Goal: Task Accomplishment & Management: Manage account settings

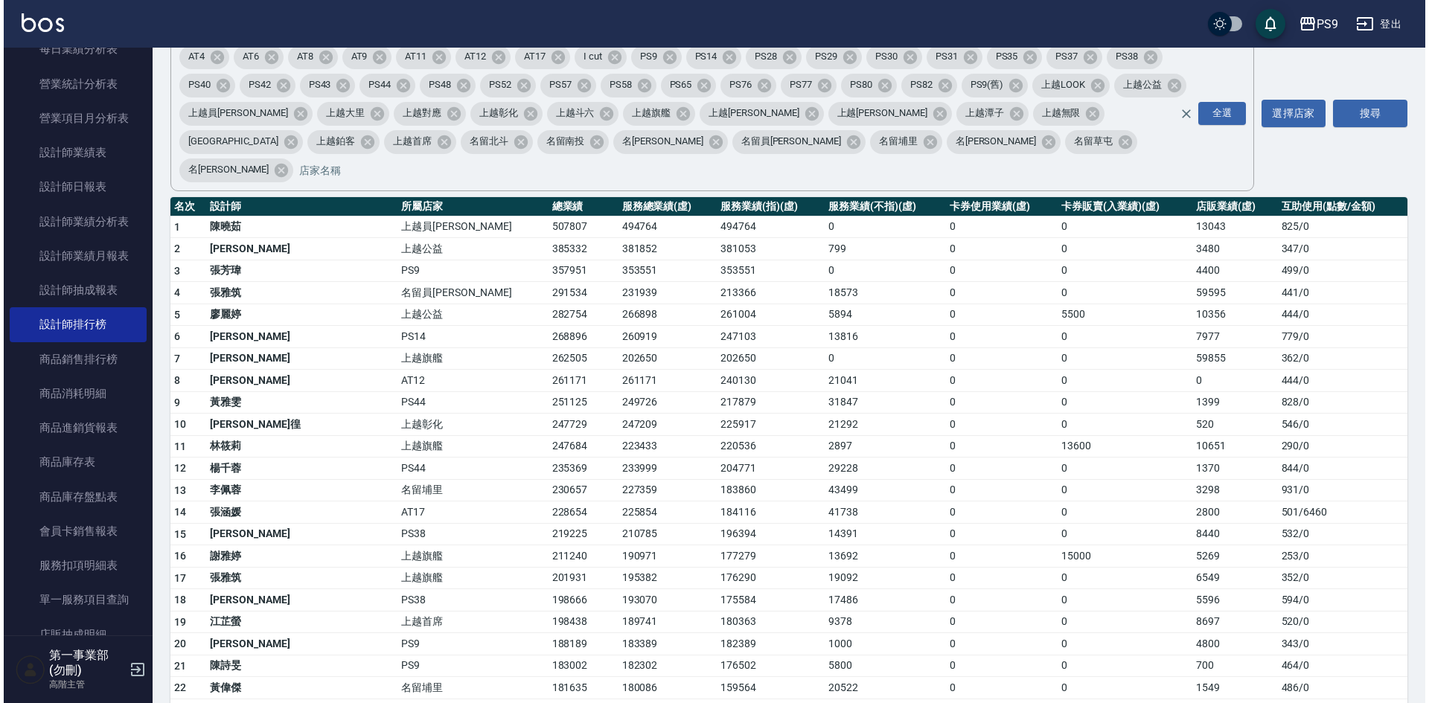
scroll to position [149, 0]
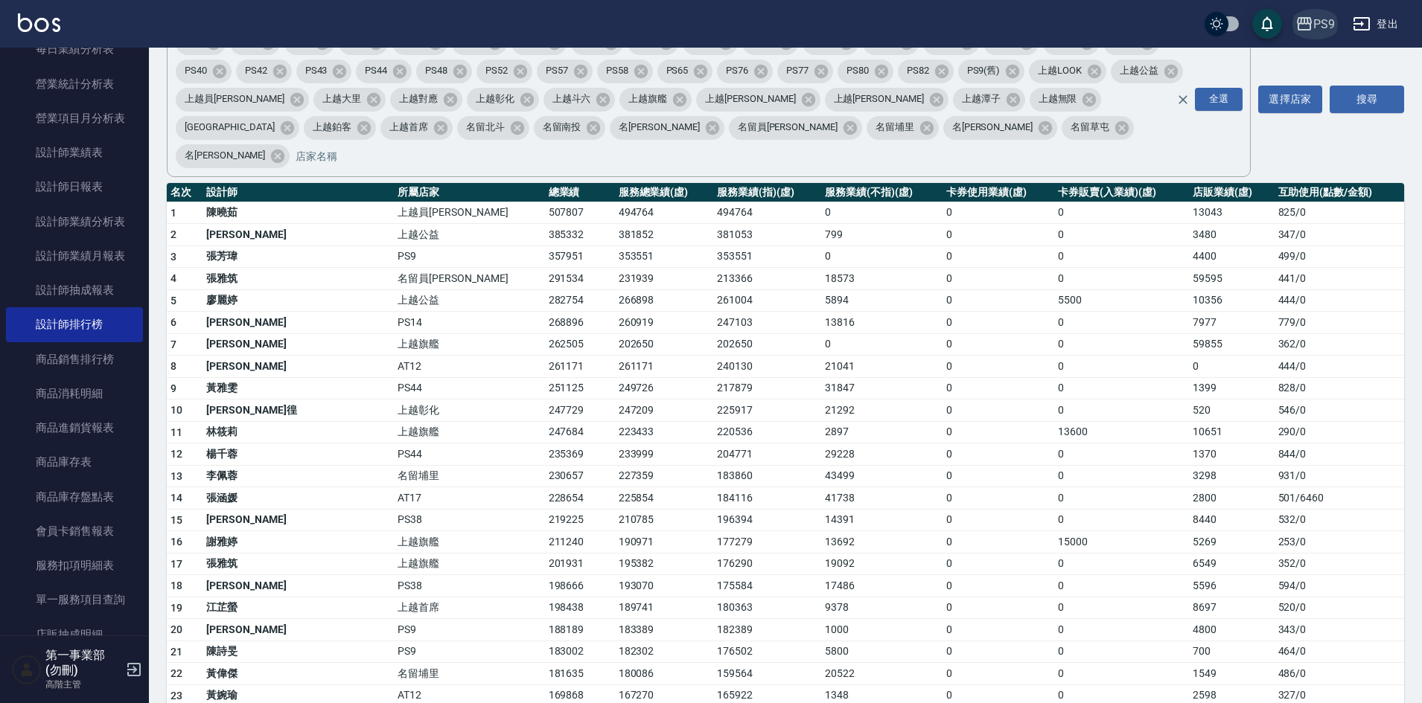
click at [1324, 13] on button "PS9" at bounding box center [1314, 24] width 51 height 31
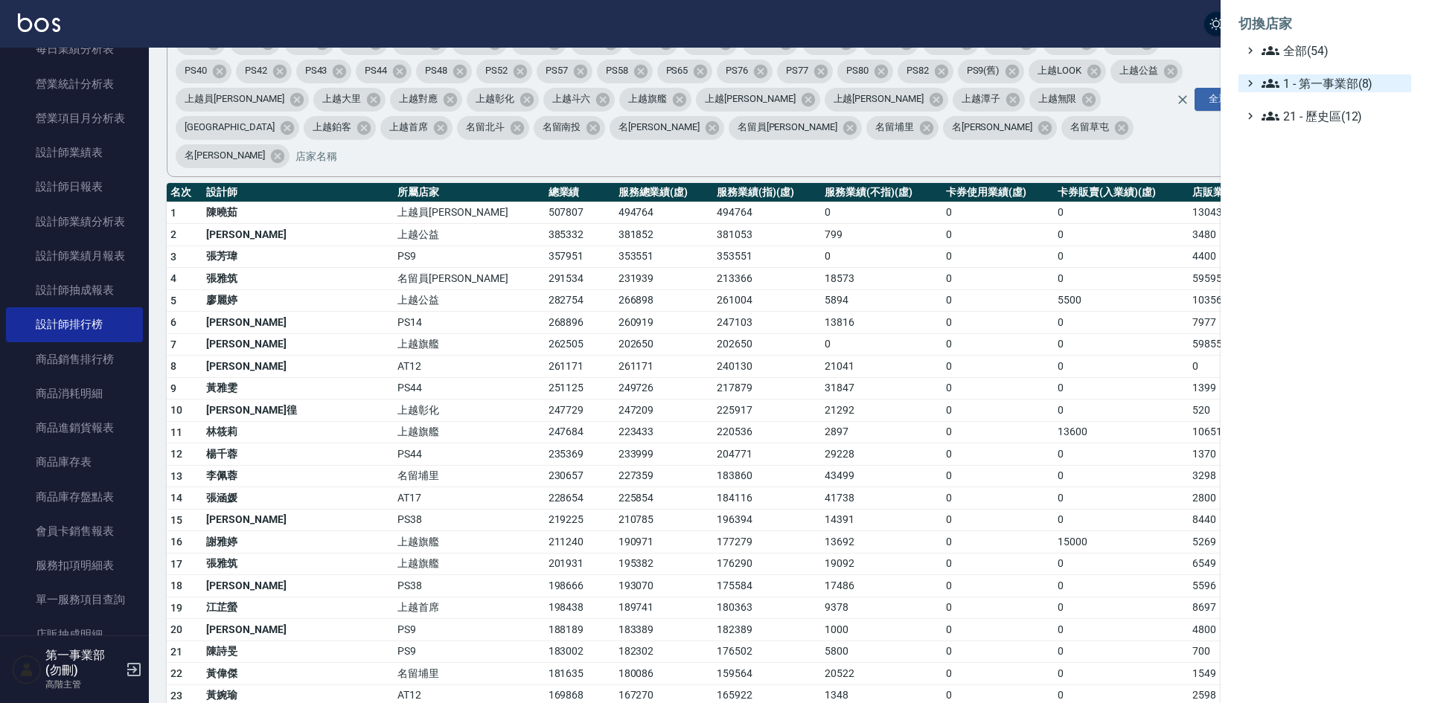
click at [1365, 79] on span "1 - 第一事業部(8)" at bounding box center [1334, 83] width 144 height 18
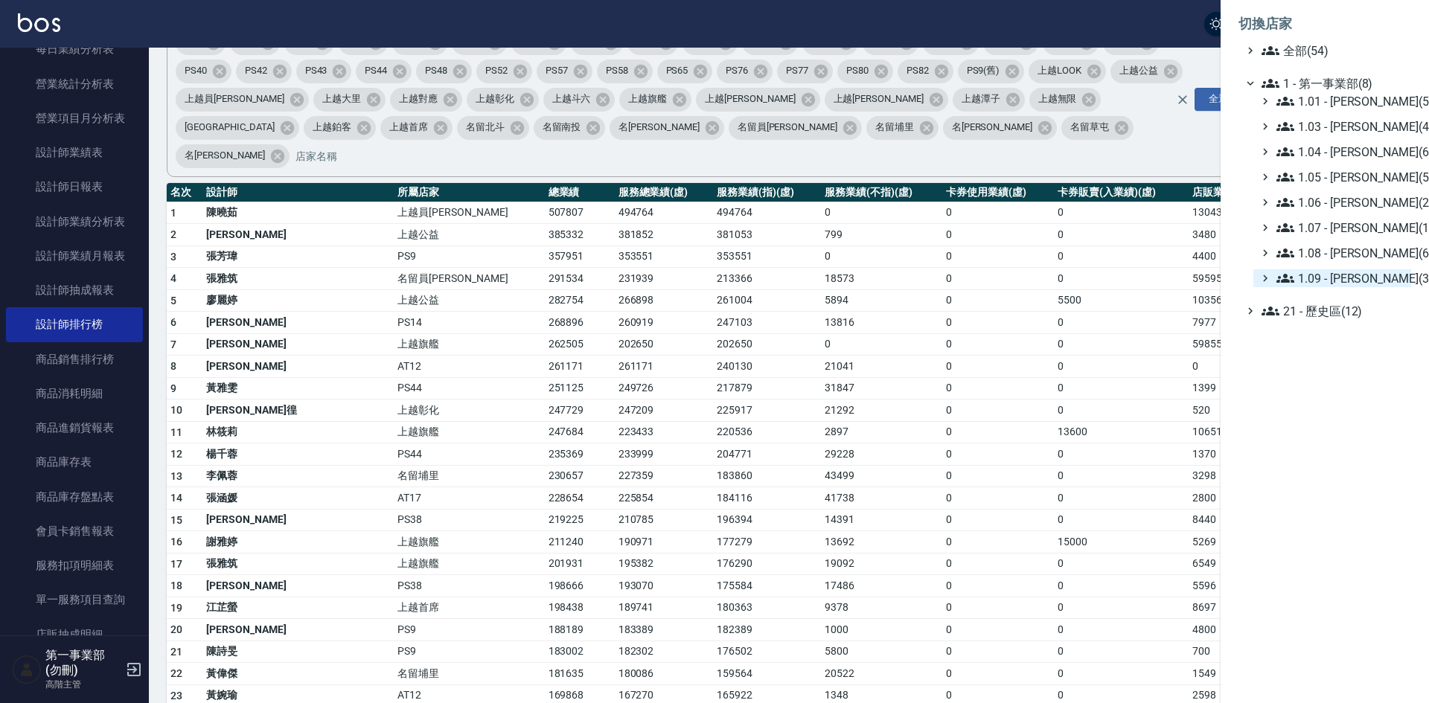
click at [1371, 275] on span "1.09 - 劉純億(3)" at bounding box center [1341, 278] width 129 height 18
click at [1339, 320] on span "PS38" at bounding box center [1344, 319] width 124 height 18
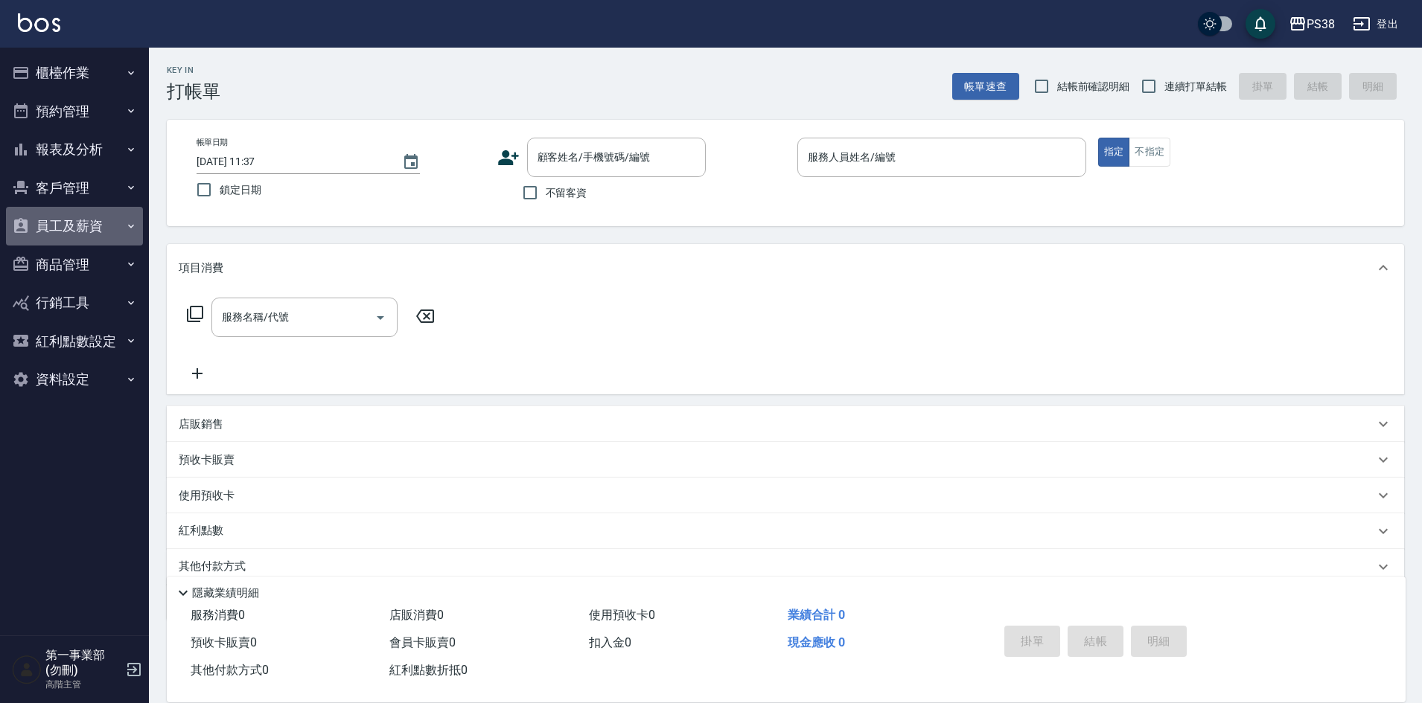
click at [72, 218] on button "員工及薪資" at bounding box center [74, 226] width 137 height 39
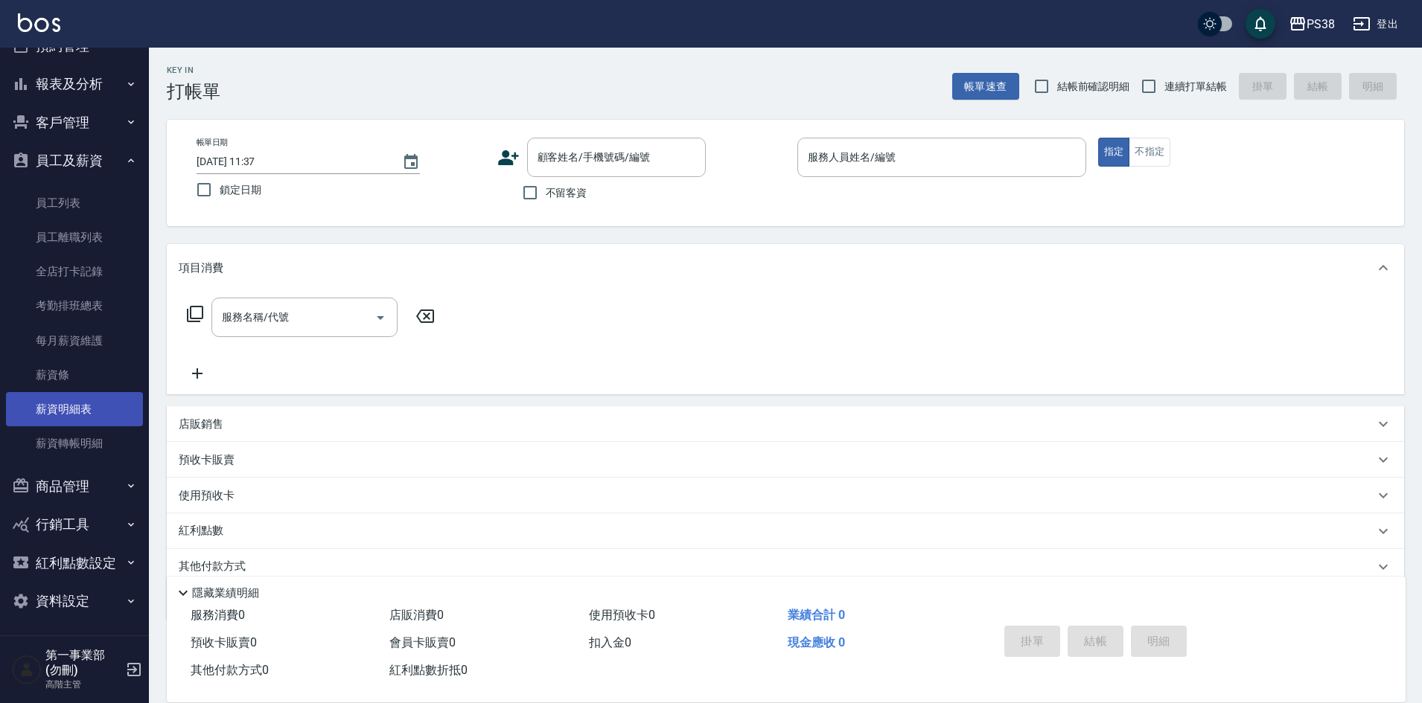
scroll to position [68, 0]
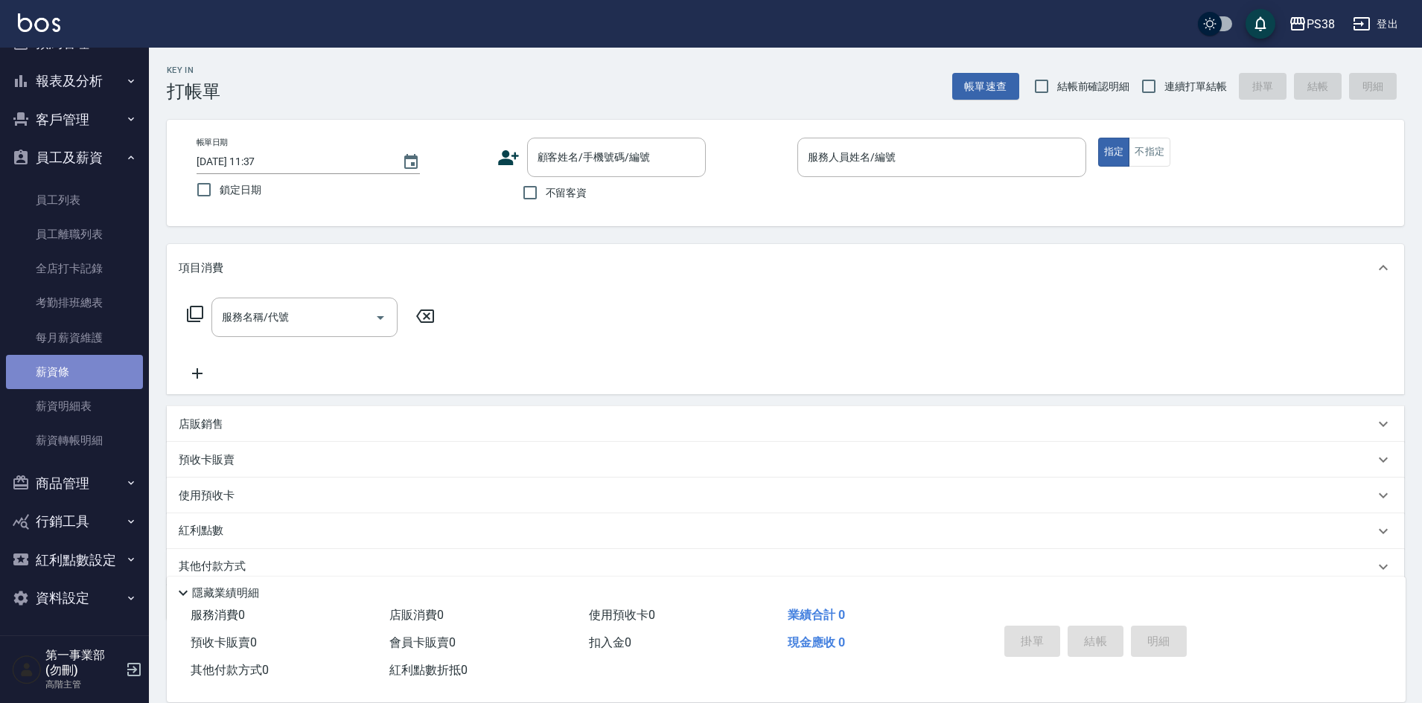
click at [77, 368] on link "薪資條" at bounding box center [74, 372] width 137 height 34
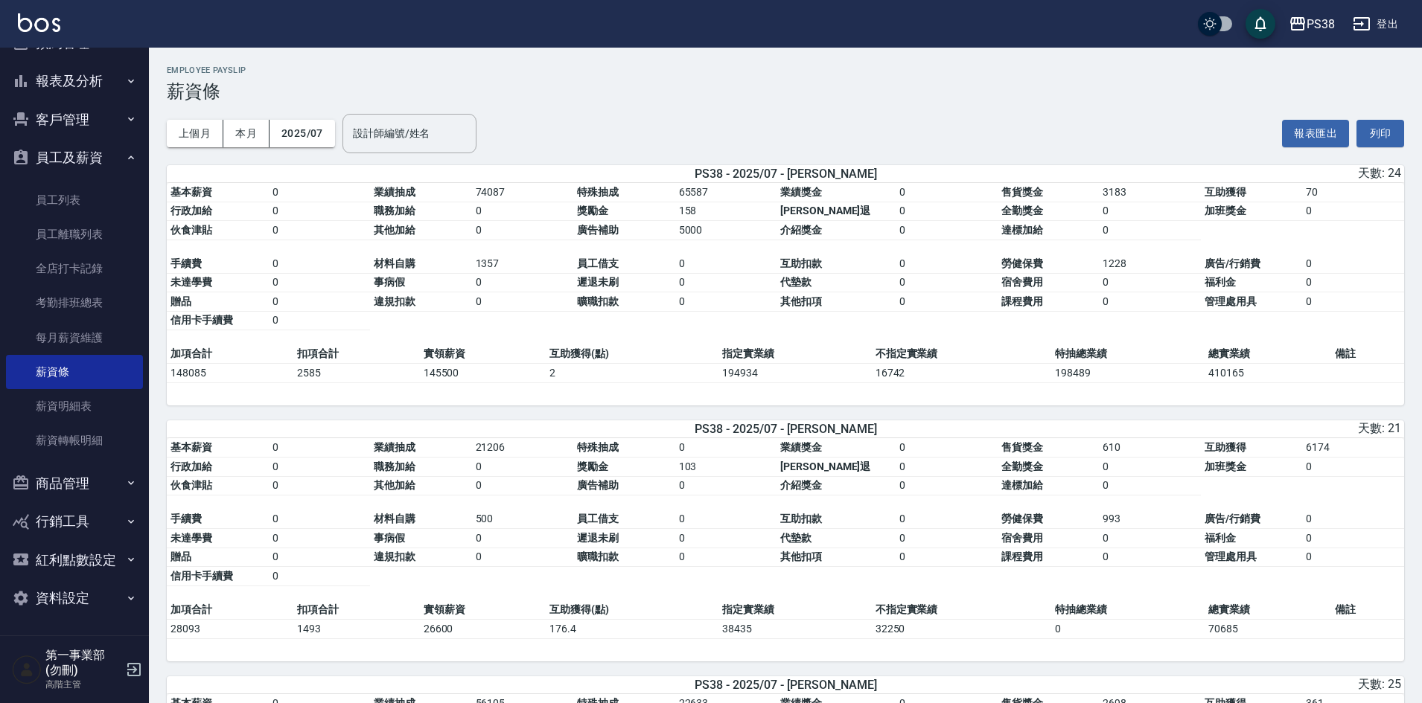
click at [854, 83] on h3 "薪資條" at bounding box center [785, 91] width 1237 height 21
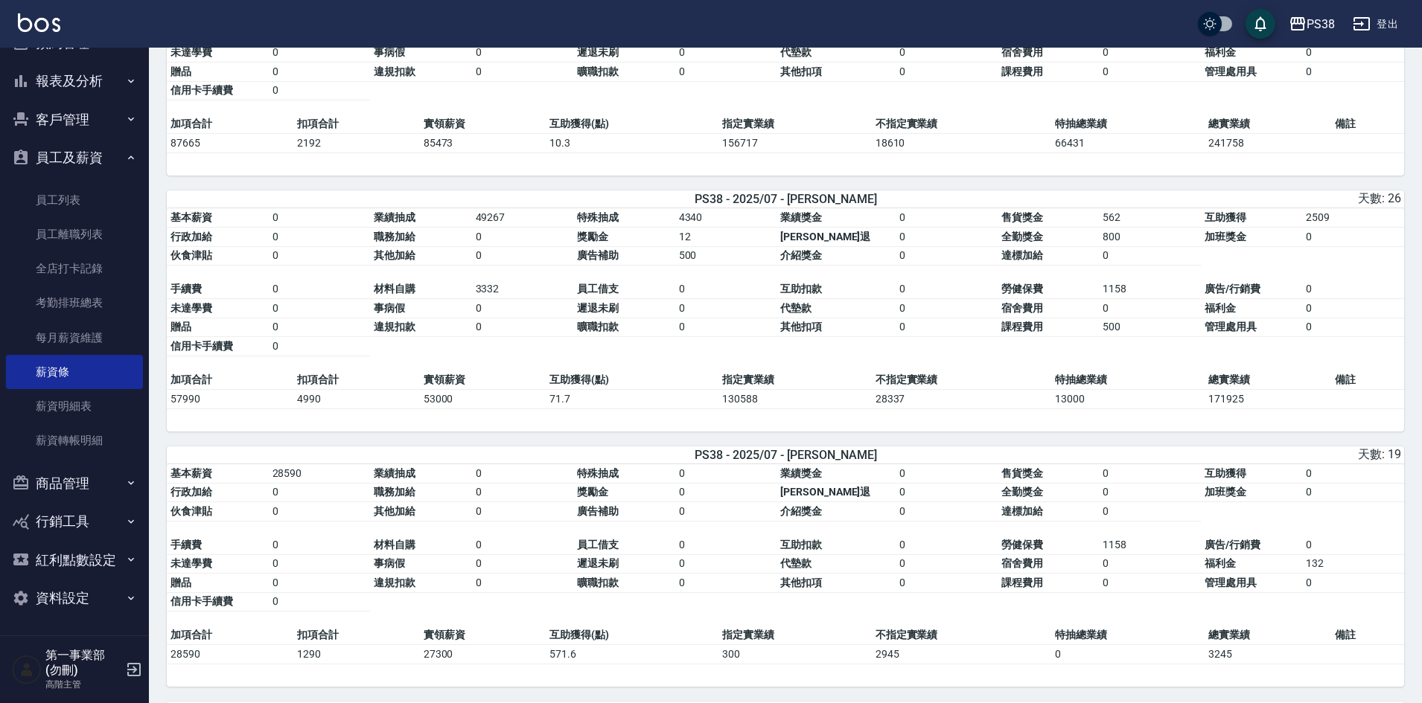
scroll to position [744, 0]
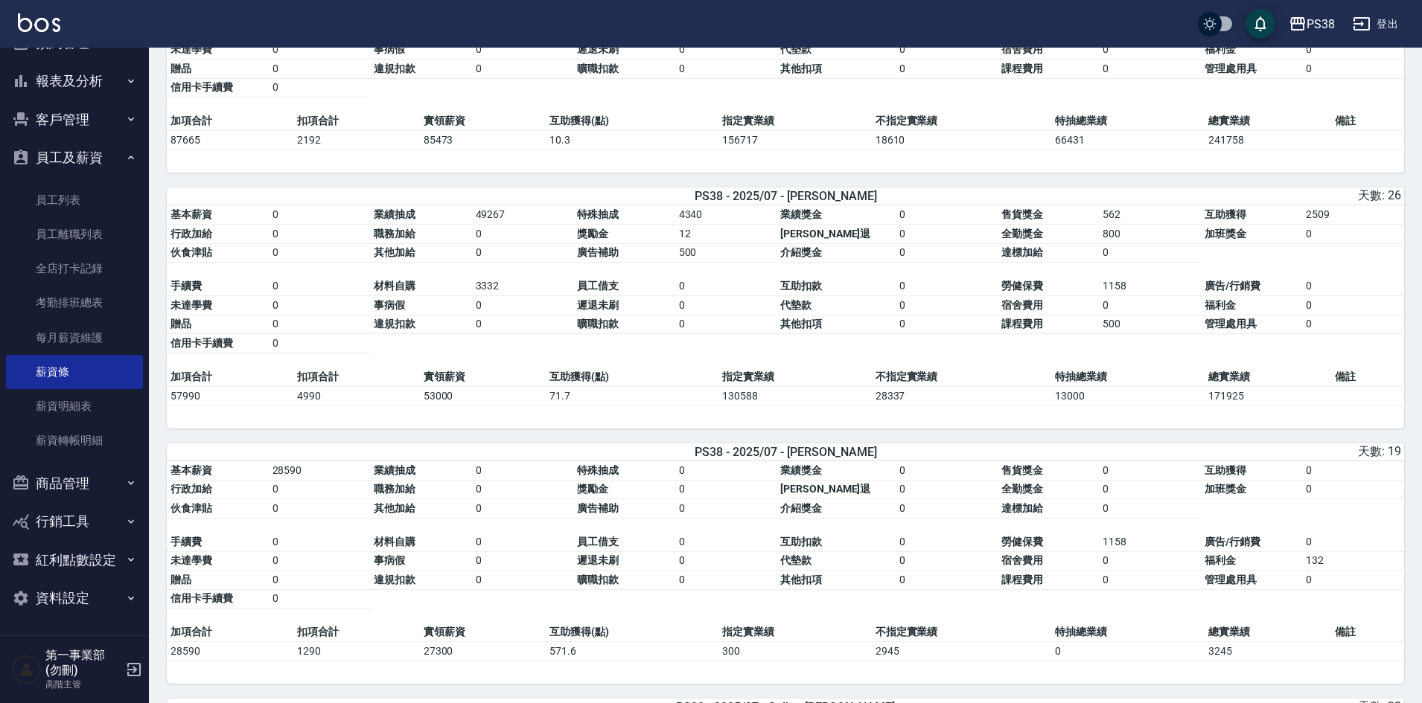
click at [970, 426] on div "基本薪資 0 業績抽成 49267 特殊抽成 4340 業績獎金 0 售貨獎金 562 互助獲得 2509 行政加給 0 職務加給 0 獎勵金 12 勞健保勞…" at bounding box center [785, 316] width 1237 height 223
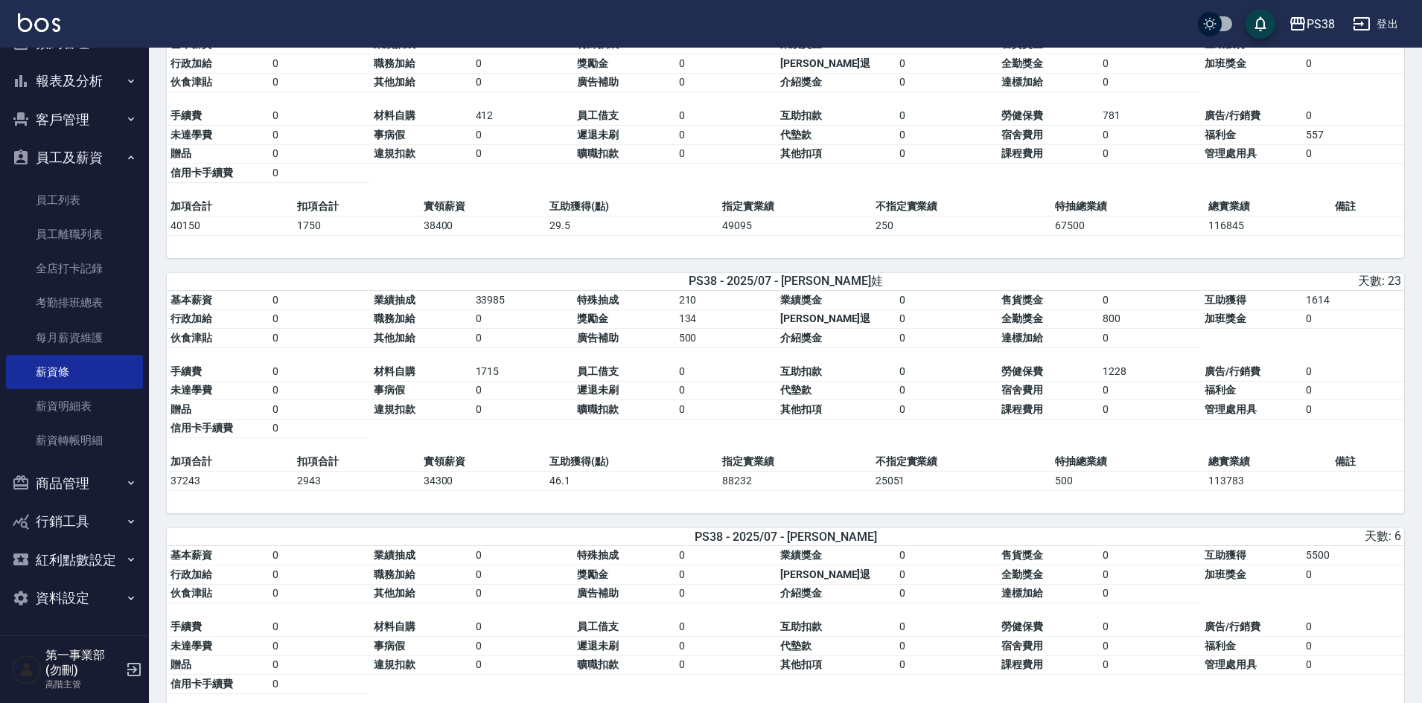
scroll to position [1935, 0]
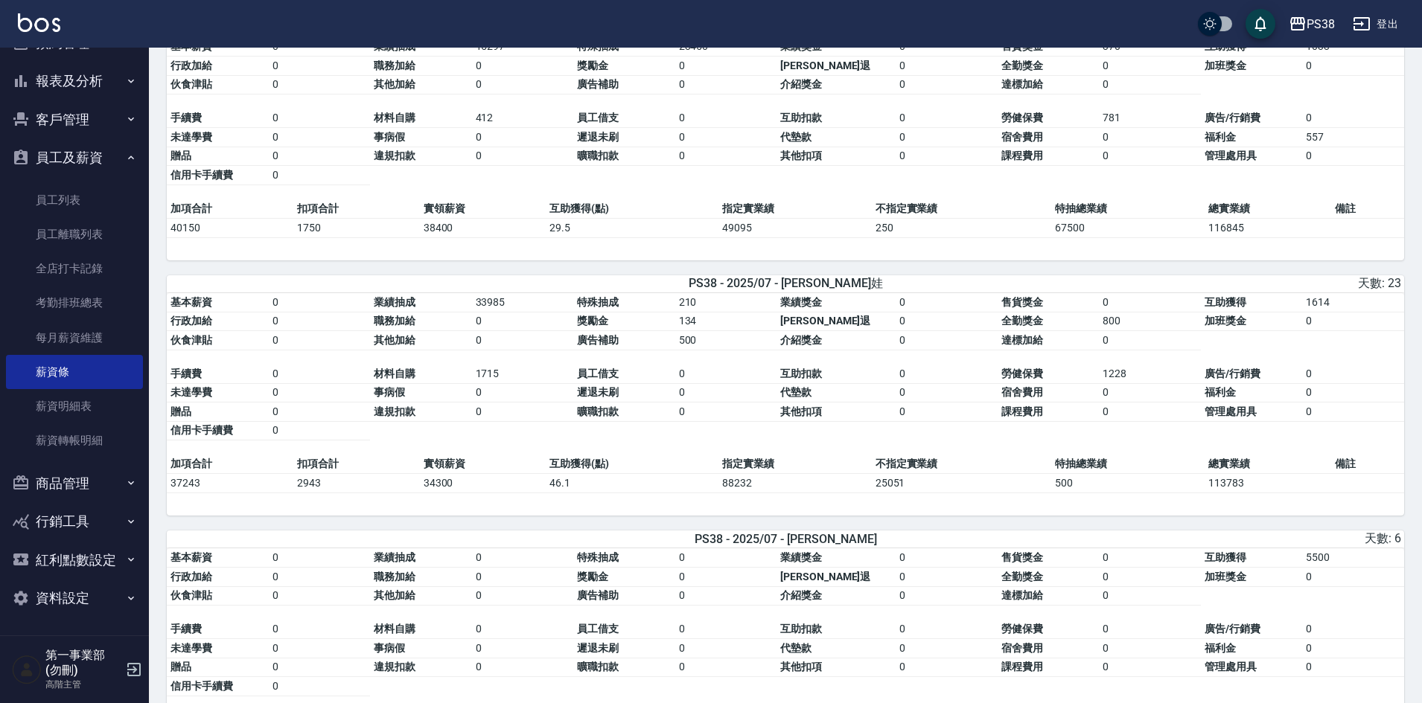
click at [503, 331] on td "0" at bounding box center [523, 321] width 102 height 19
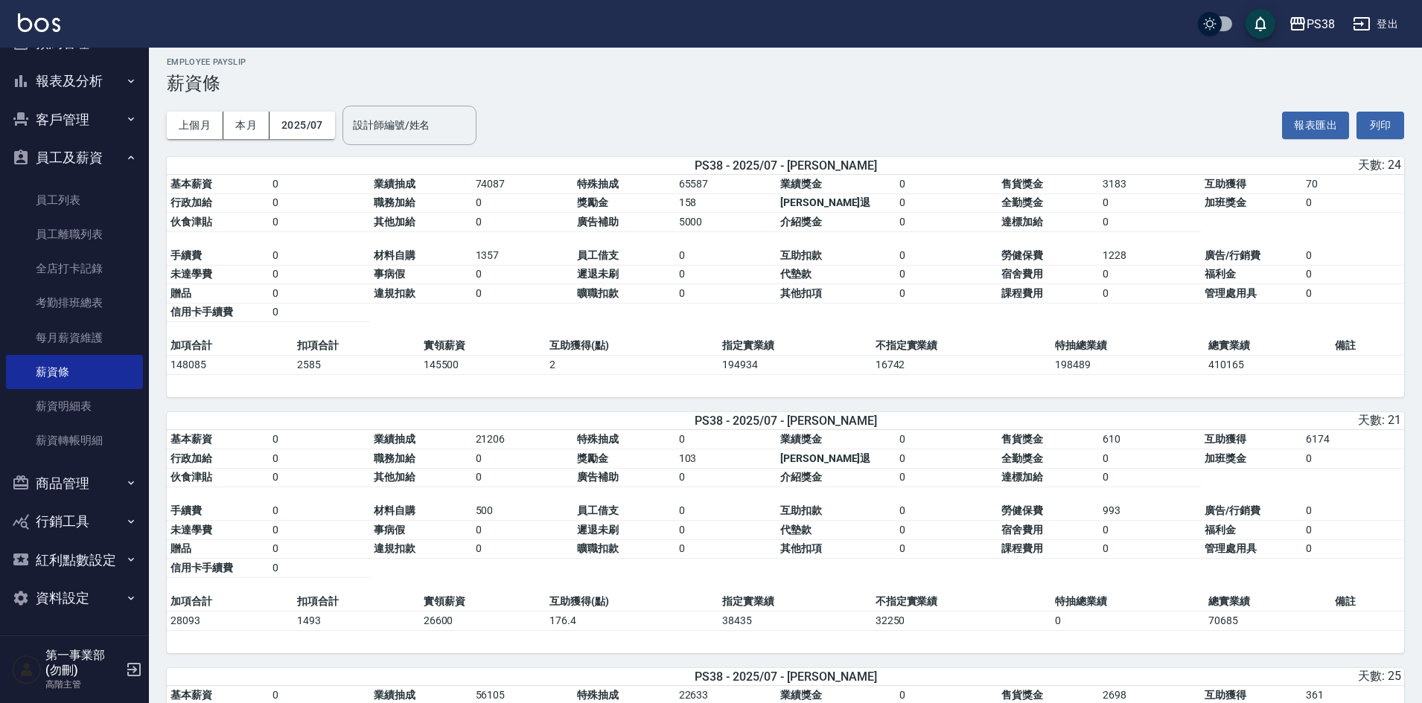
scroll to position [0, 0]
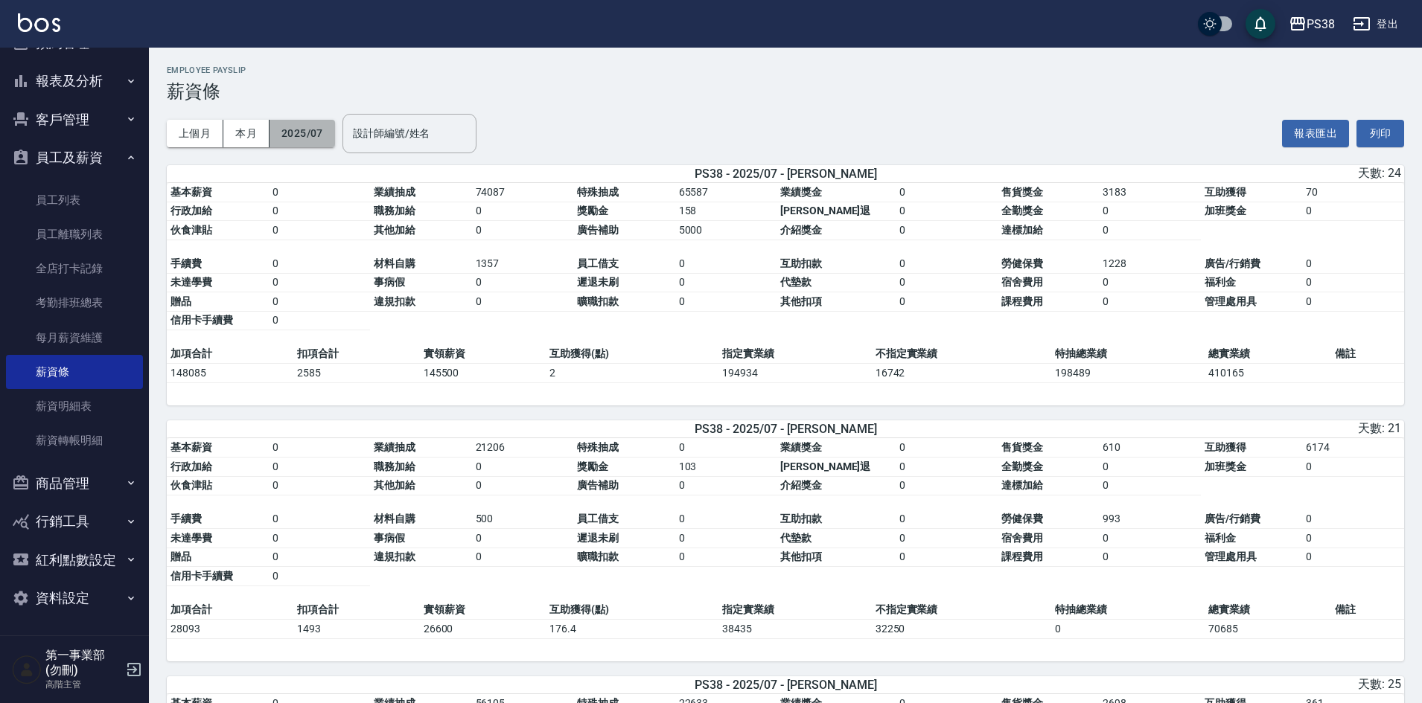
click at [301, 136] on button "2025/07" at bounding box center [302, 134] width 66 height 28
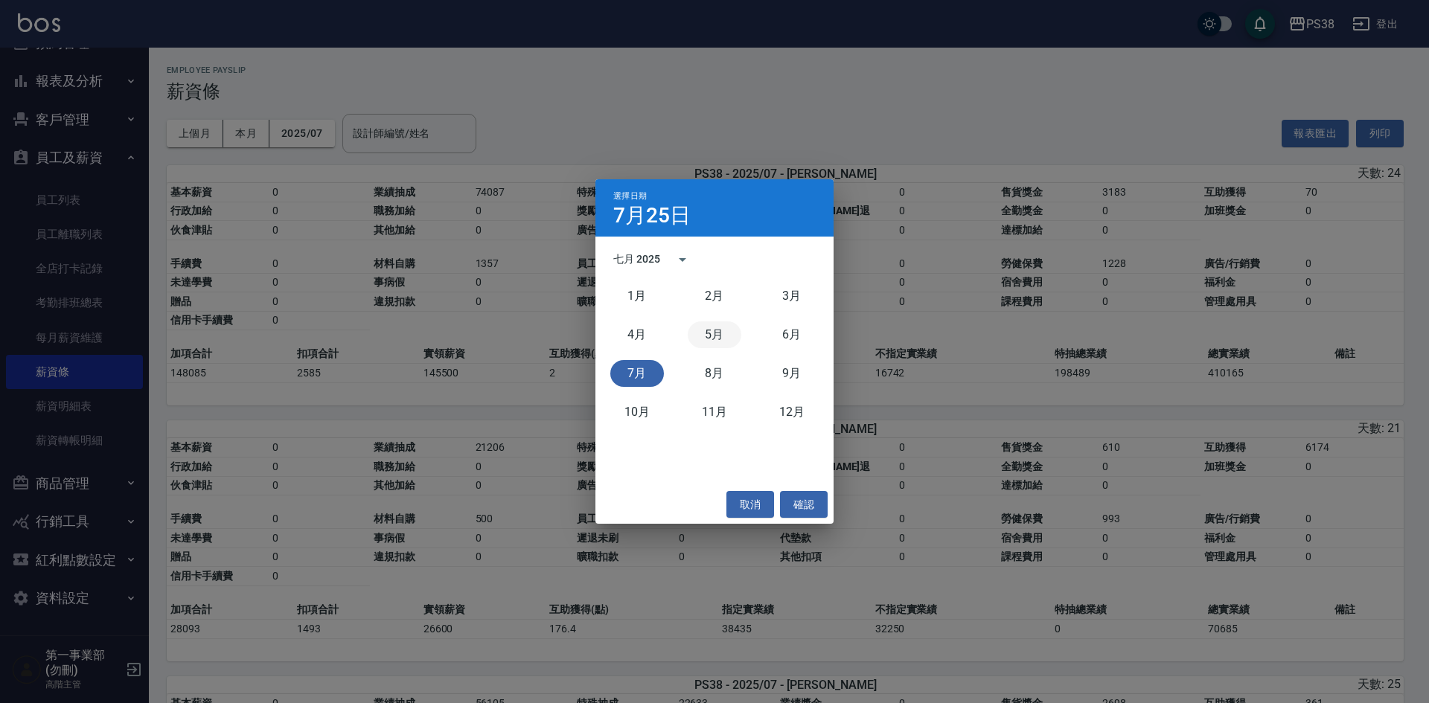
click at [722, 335] on button "5月" at bounding box center [715, 335] width 54 height 27
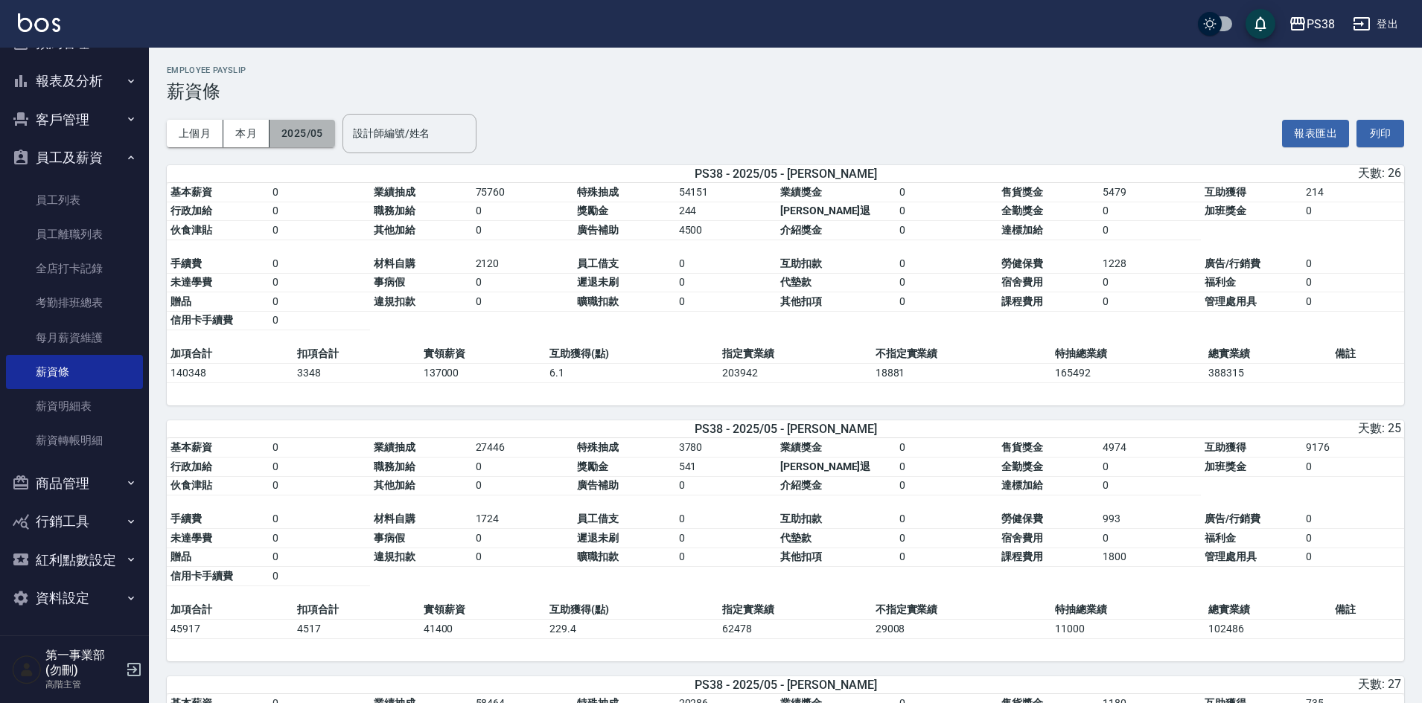
click at [313, 146] on button "2025/05" at bounding box center [302, 134] width 66 height 28
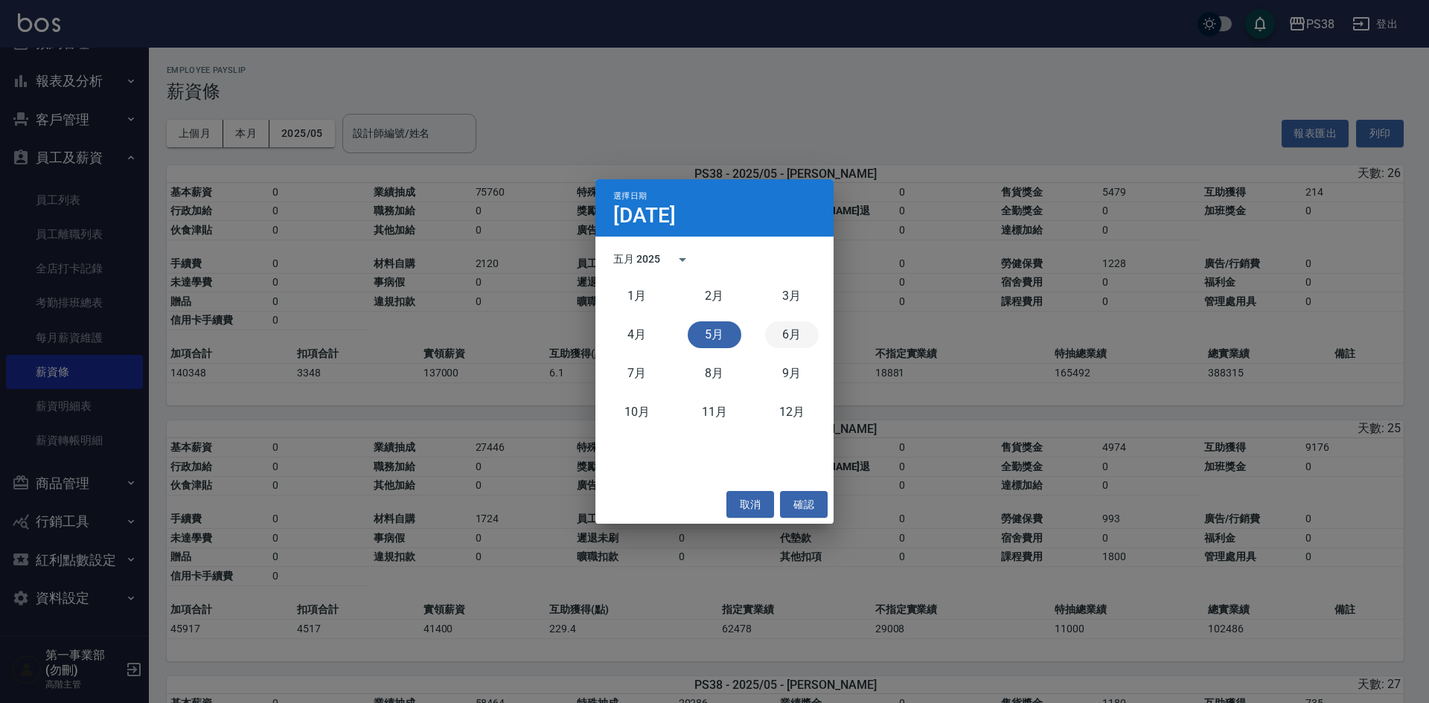
click at [794, 334] on button "6月" at bounding box center [792, 335] width 54 height 27
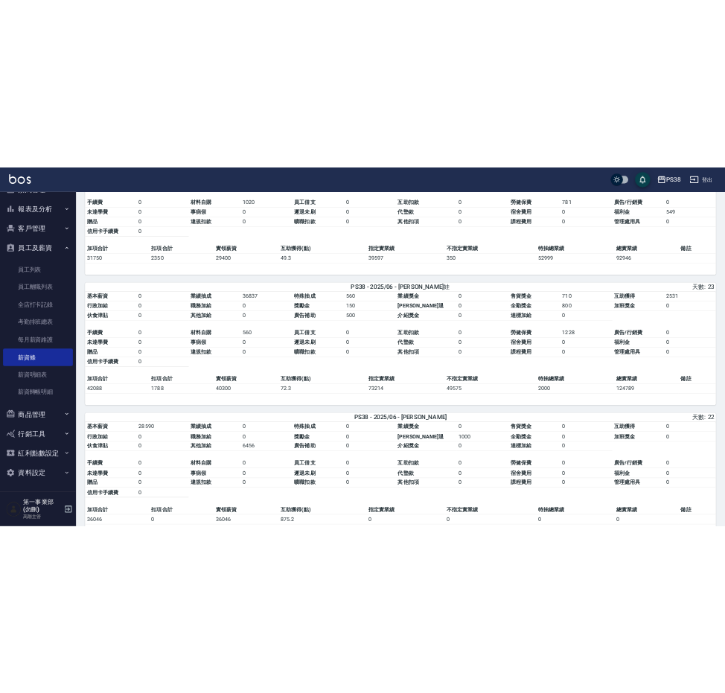
scroll to position [2010, 0]
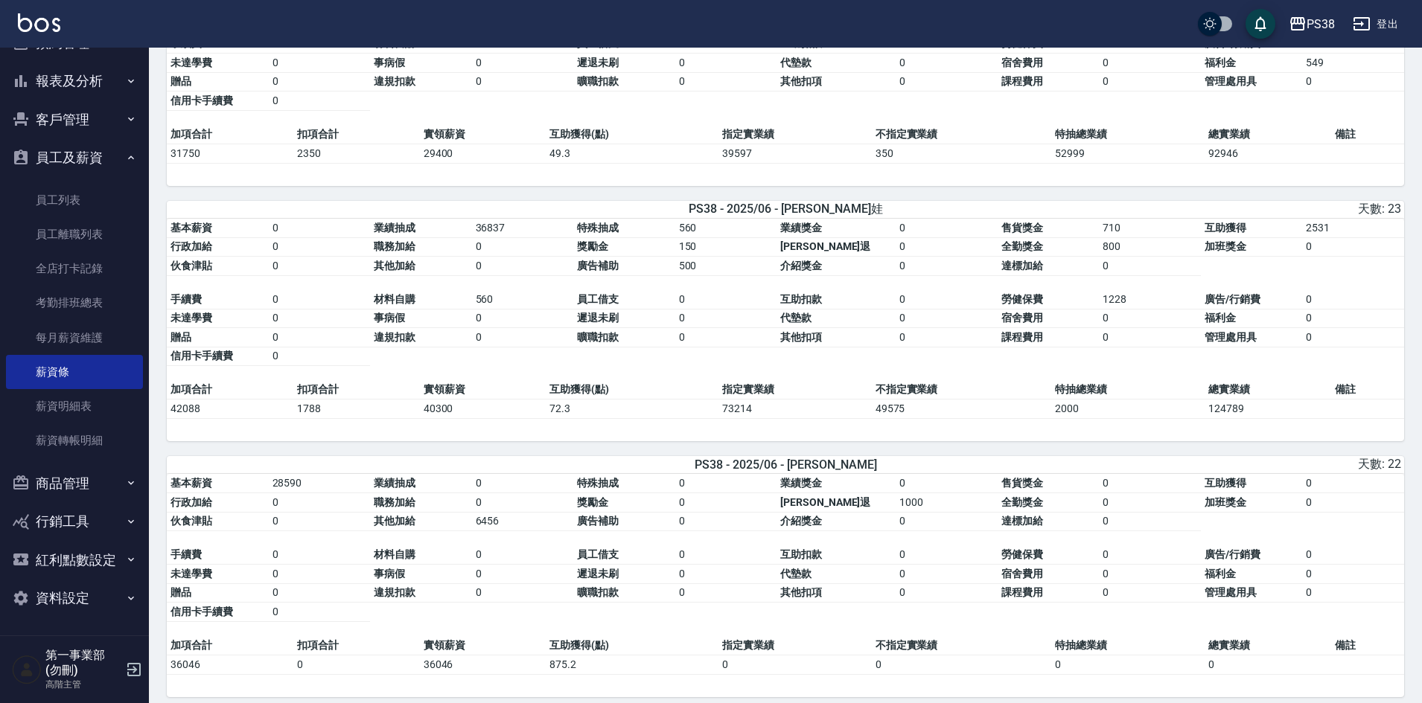
click at [1092, 473] on div "天數: 22" at bounding box center [1198, 465] width 406 height 16
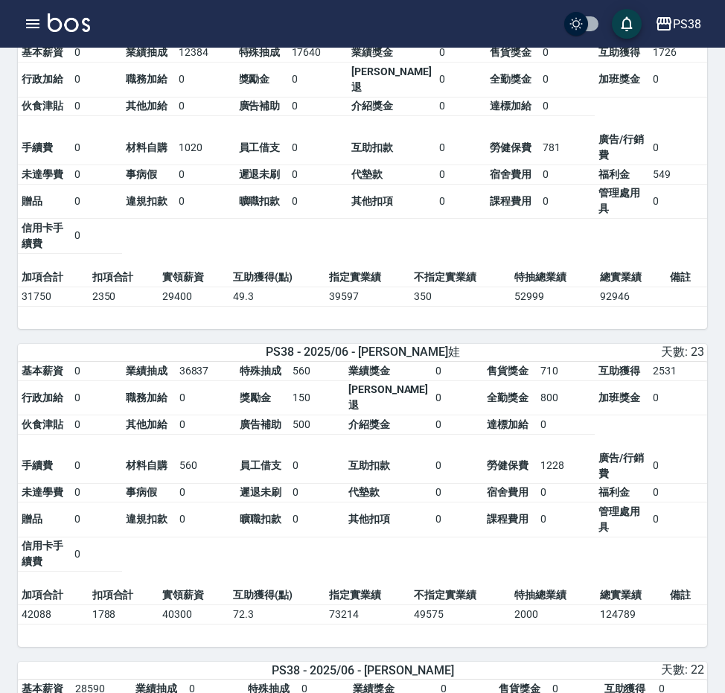
scroll to position [2605, 0]
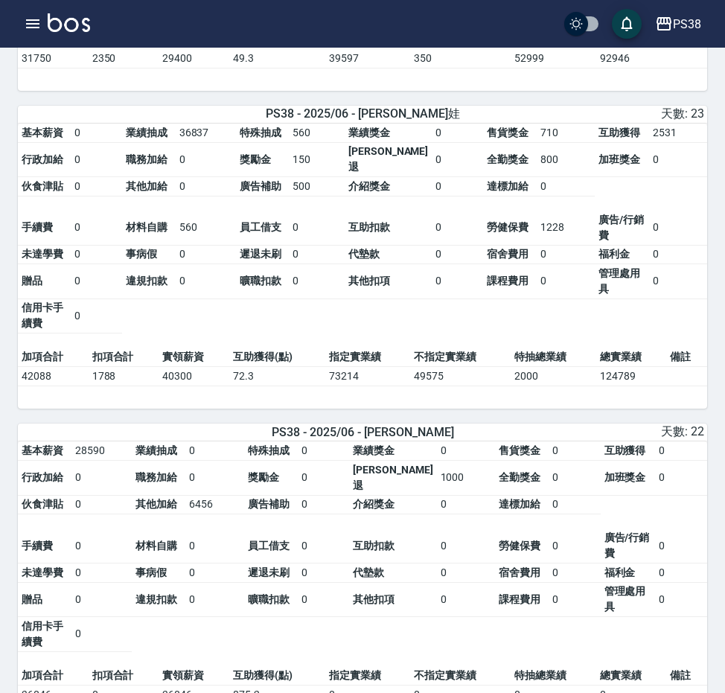
click at [502, 346] on table "基本薪資 0 業績抽成 36837 特殊抽成 560 業績獎金 0 售貨獎金 710 互助獲得 2531 行政加給 0 職務加給 0 獎勵金 150 勞健保勞…" at bounding box center [362, 236] width 689 height 225
click at [451, 386] on td "49575" at bounding box center [460, 376] width 100 height 19
click at [25, 25] on icon "button" at bounding box center [33, 24] width 18 height 18
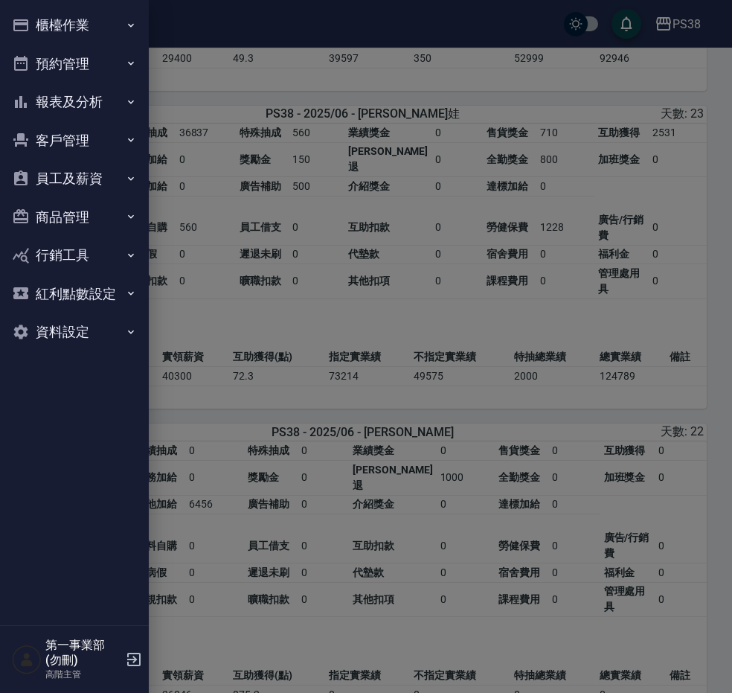
click at [85, 99] on button "報表及分析" at bounding box center [74, 102] width 137 height 39
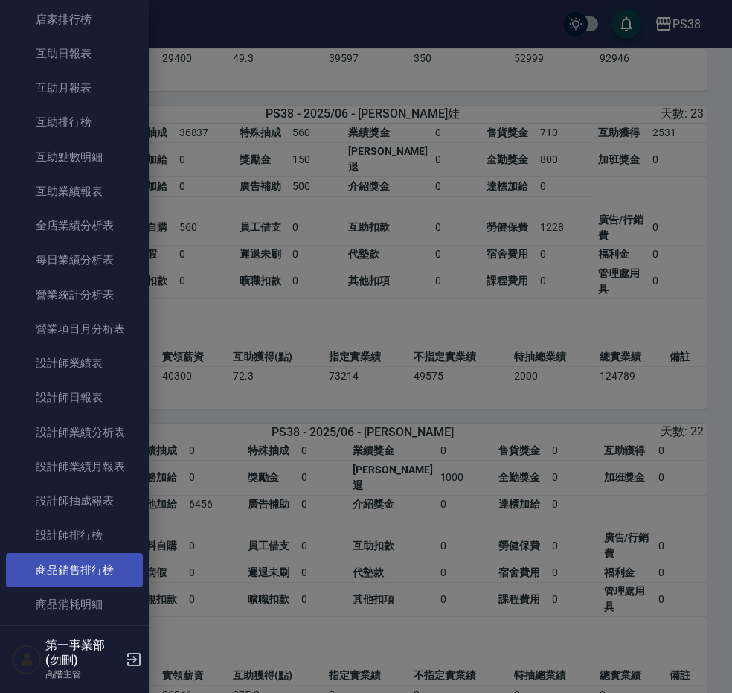
scroll to position [372, 0]
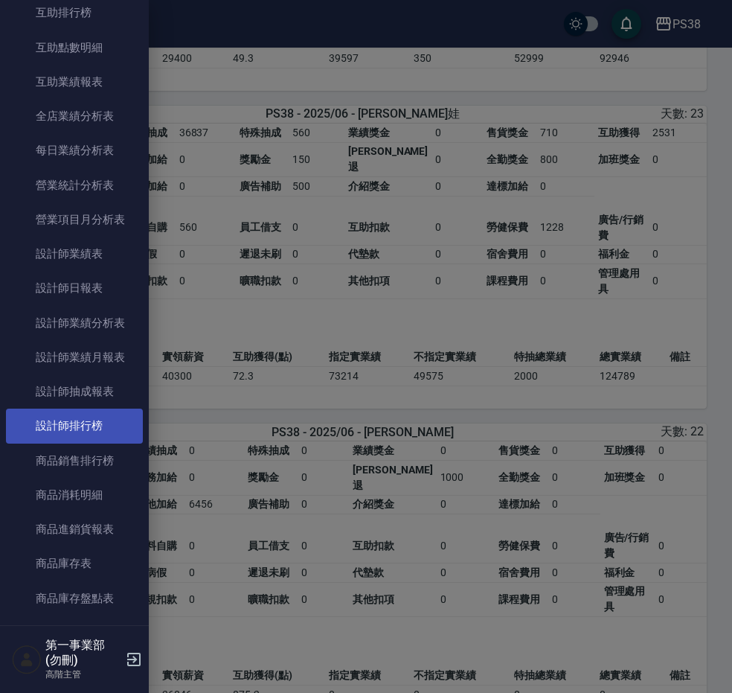
click at [77, 421] on link "設計師排行榜" at bounding box center [74, 426] width 137 height 34
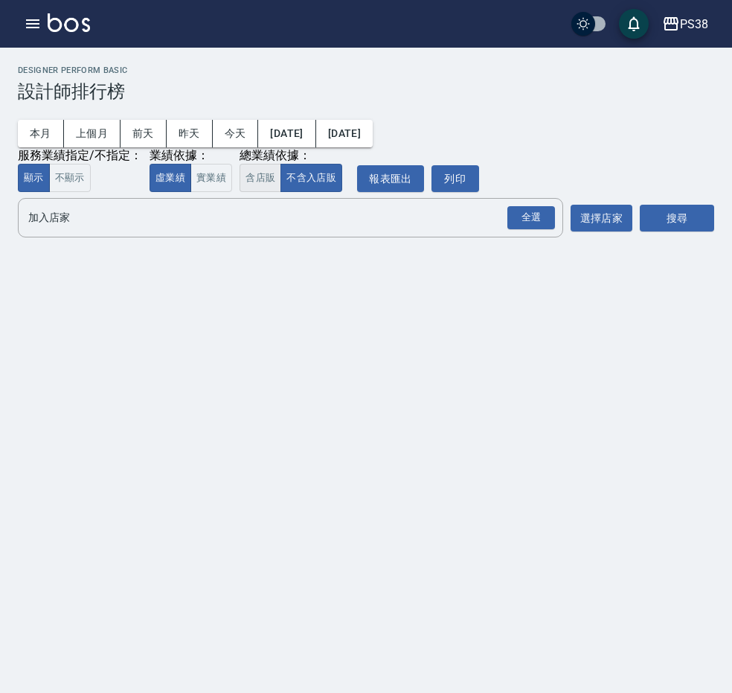
click at [246, 177] on button "含店販" at bounding box center [261, 178] width 42 height 29
drag, startPoint x: 537, startPoint y: 222, endPoint x: 564, endPoint y: 240, distance: 32.2
click at [537, 223] on div "全選" at bounding box center [532, 217] width 48 height 23
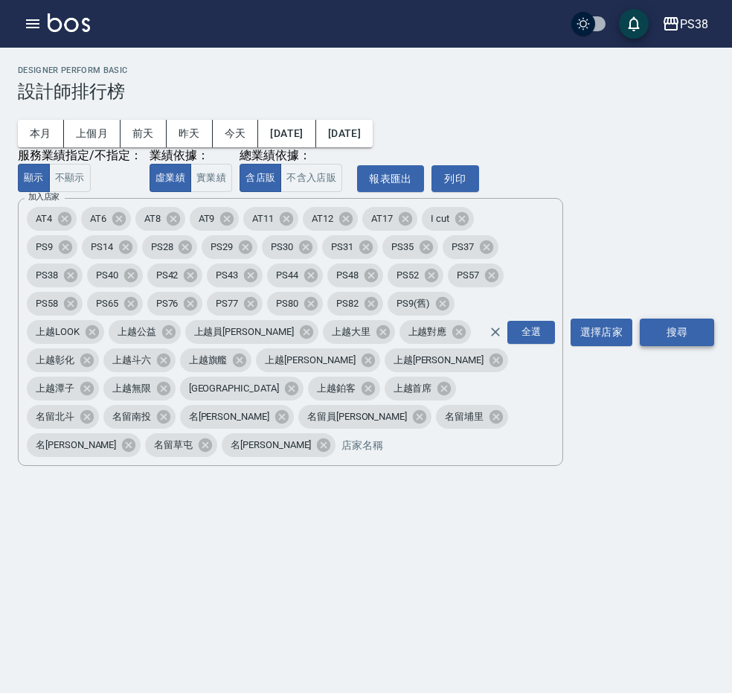
click at [682, 331] on button "搜尋" at bounding box center [677, 333] width 74 height 28
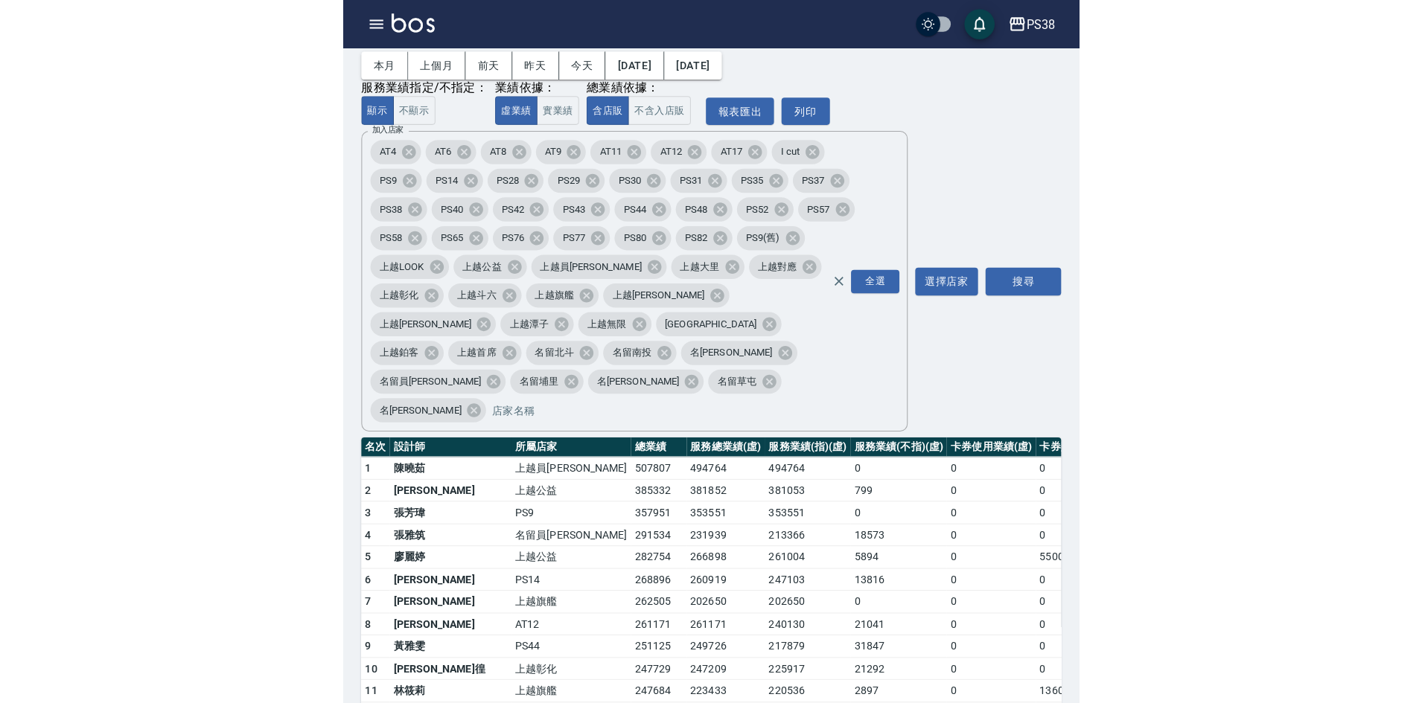
scroll to position [74, 0]
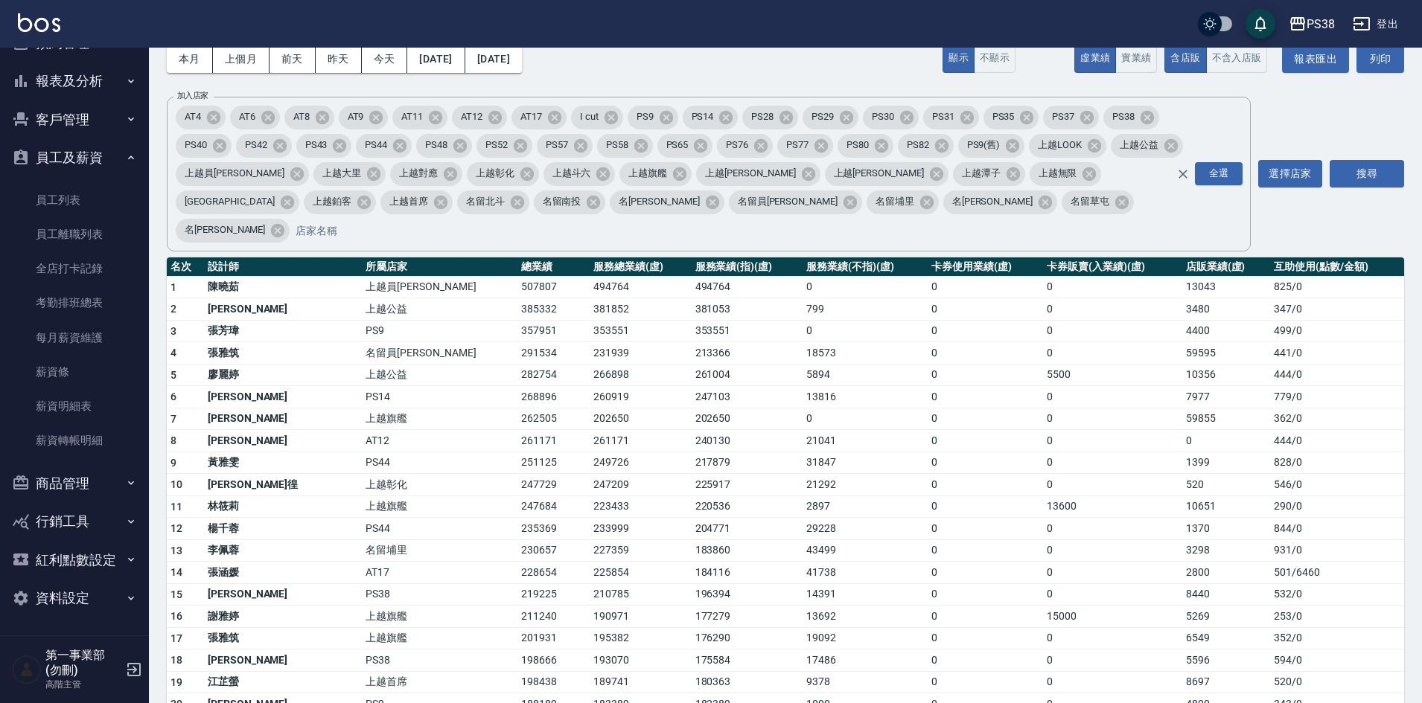
click at [802, 584] on td "14391" at bounding box center [864, 595] width 125 height 22
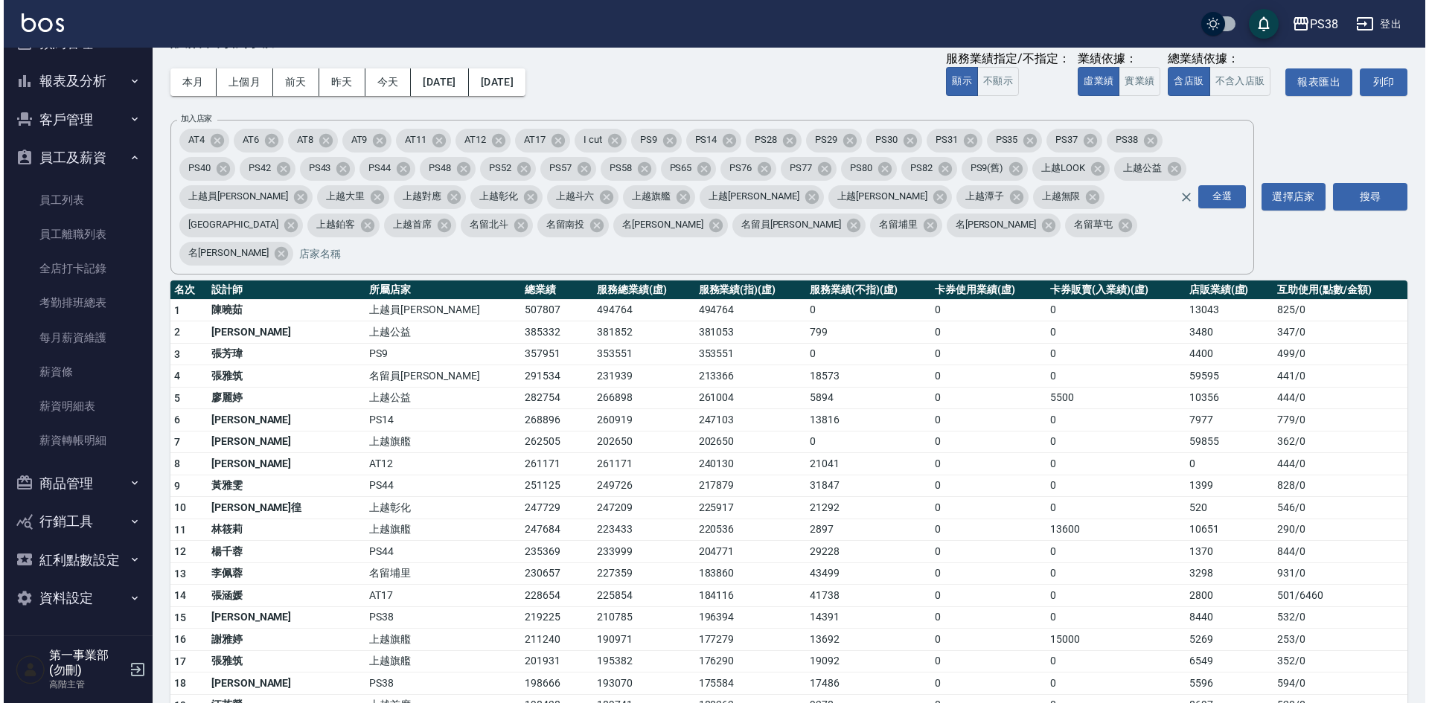
scroll to position [0, 0]
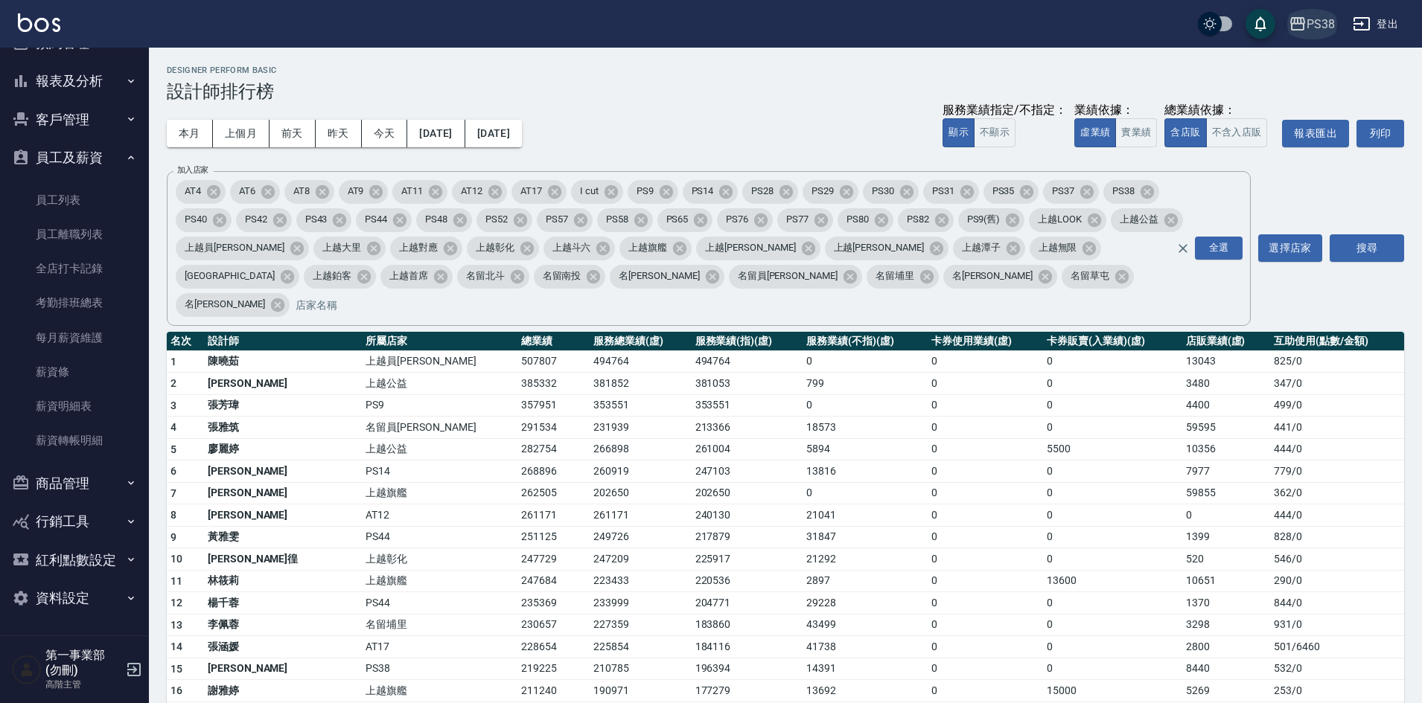
click at [1313, 13] on button "PS38" at bounding box center [1312, 24] width 58 height 31
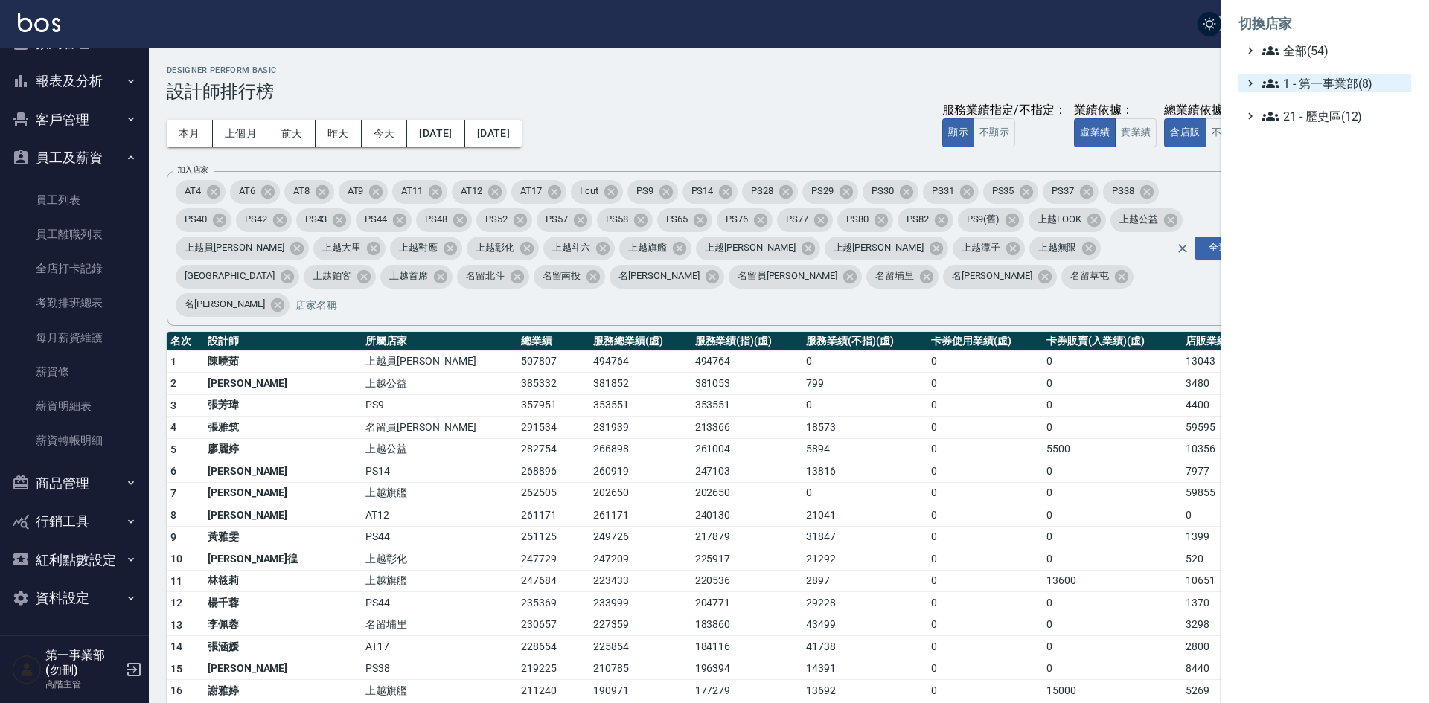
click at [1351, 79] on span "1 - 第一事業部(8)" at bounding box center [1334, 83] width 144 height 18
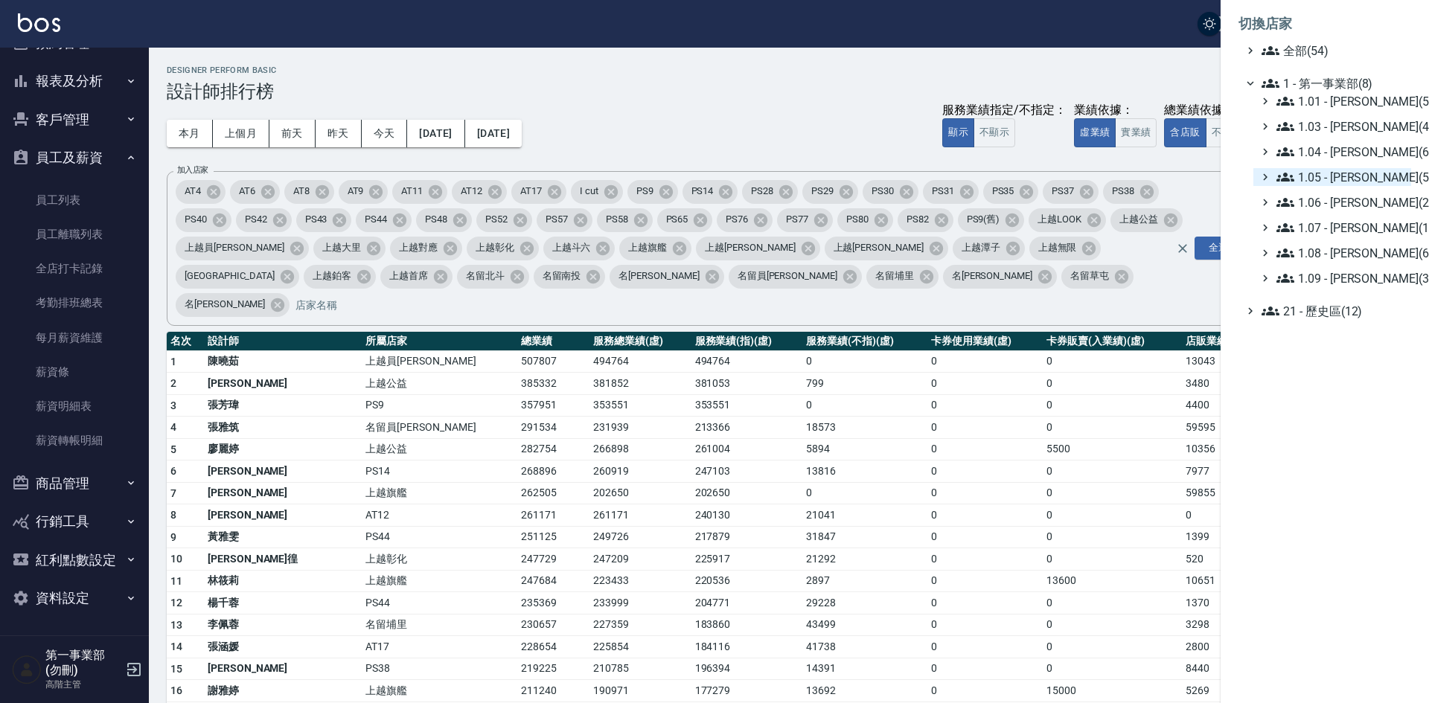
click at [1367, 174] on span "1.05 - 廖厚迪(5)" at bounding box center [1341, 177] width 129 height 18
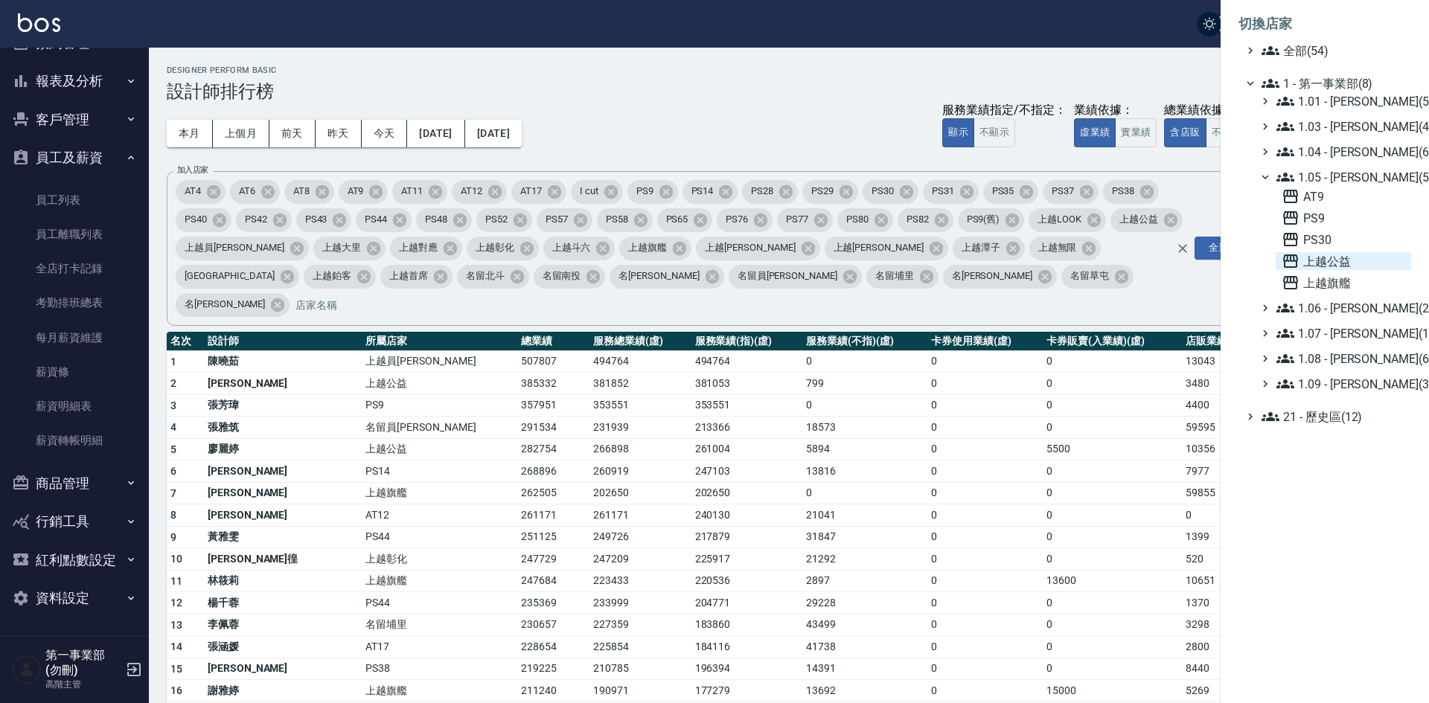
click at [1330, 254] on span "上越公益" at bounding box center [1344, 261] width 124 height 18
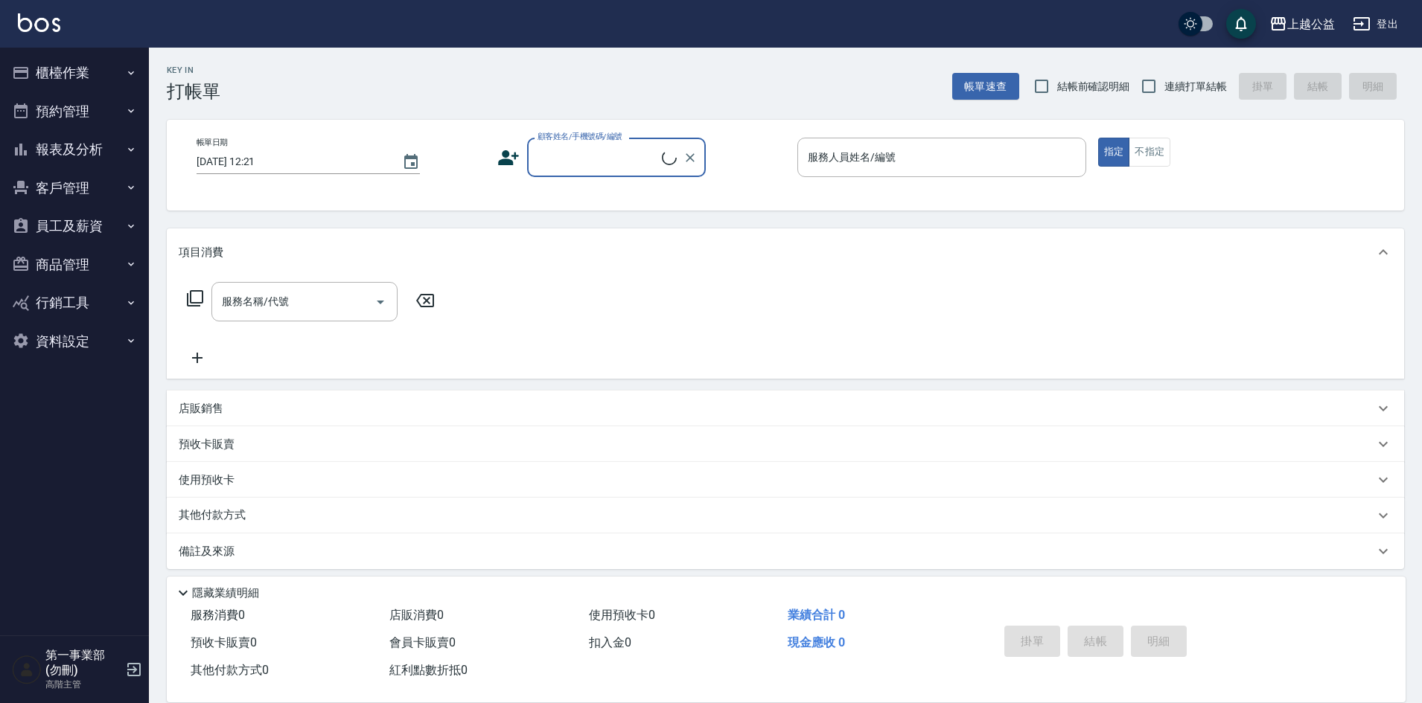
click at [77, 224] on button "員工及薪資" at bounding box center [74, 226] width 137 height 39
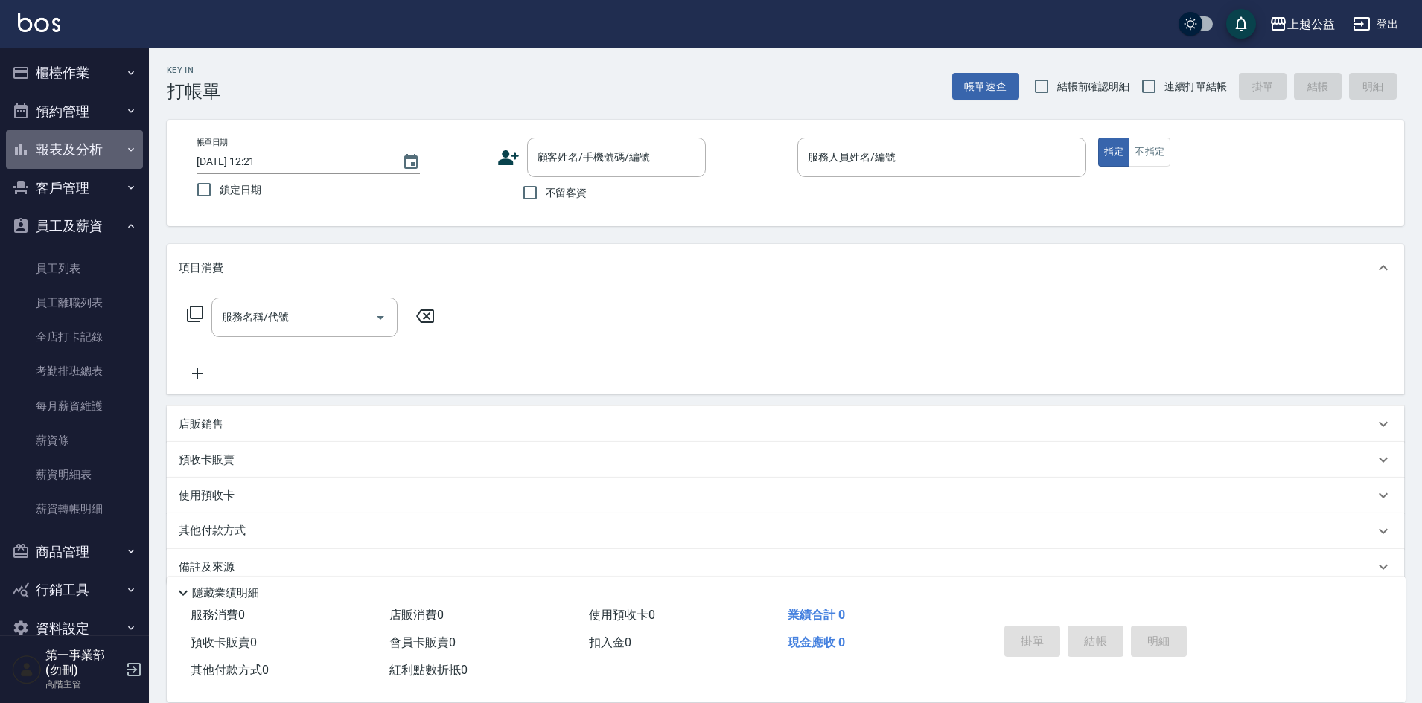
click at [85, 147] on button "報表及分析" at bounding box center [74, 149] width 137 height 39
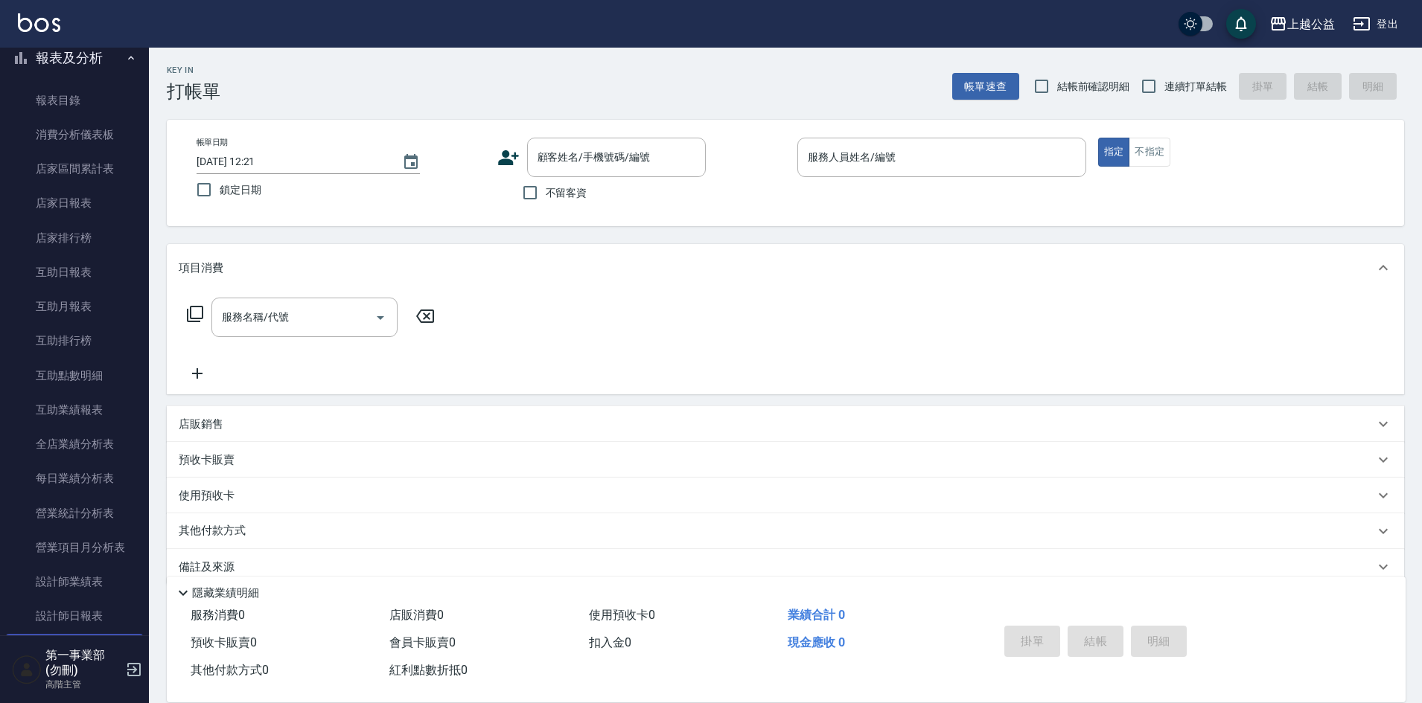
scroll to position [372, 0]
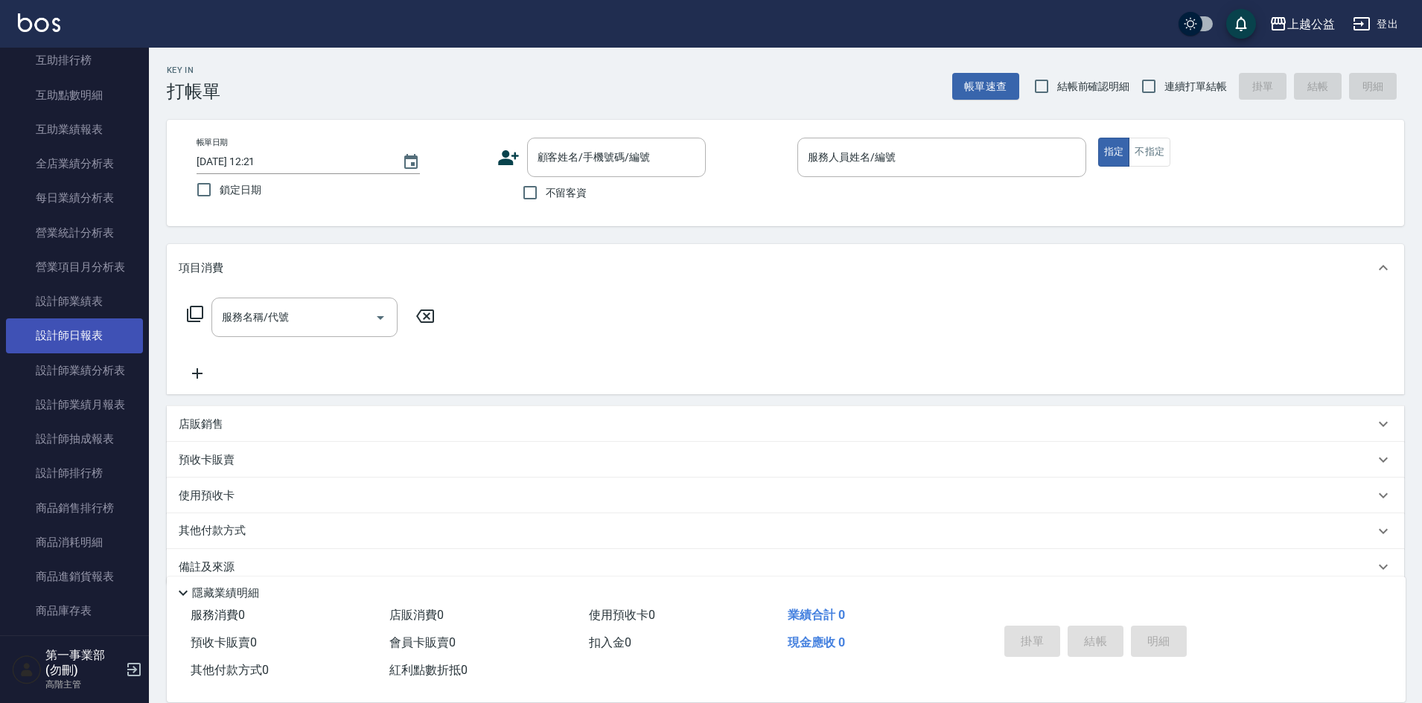
click at [91, 340] on link "設計師日報表" at bounding box center [74, 336] width 137 height 34
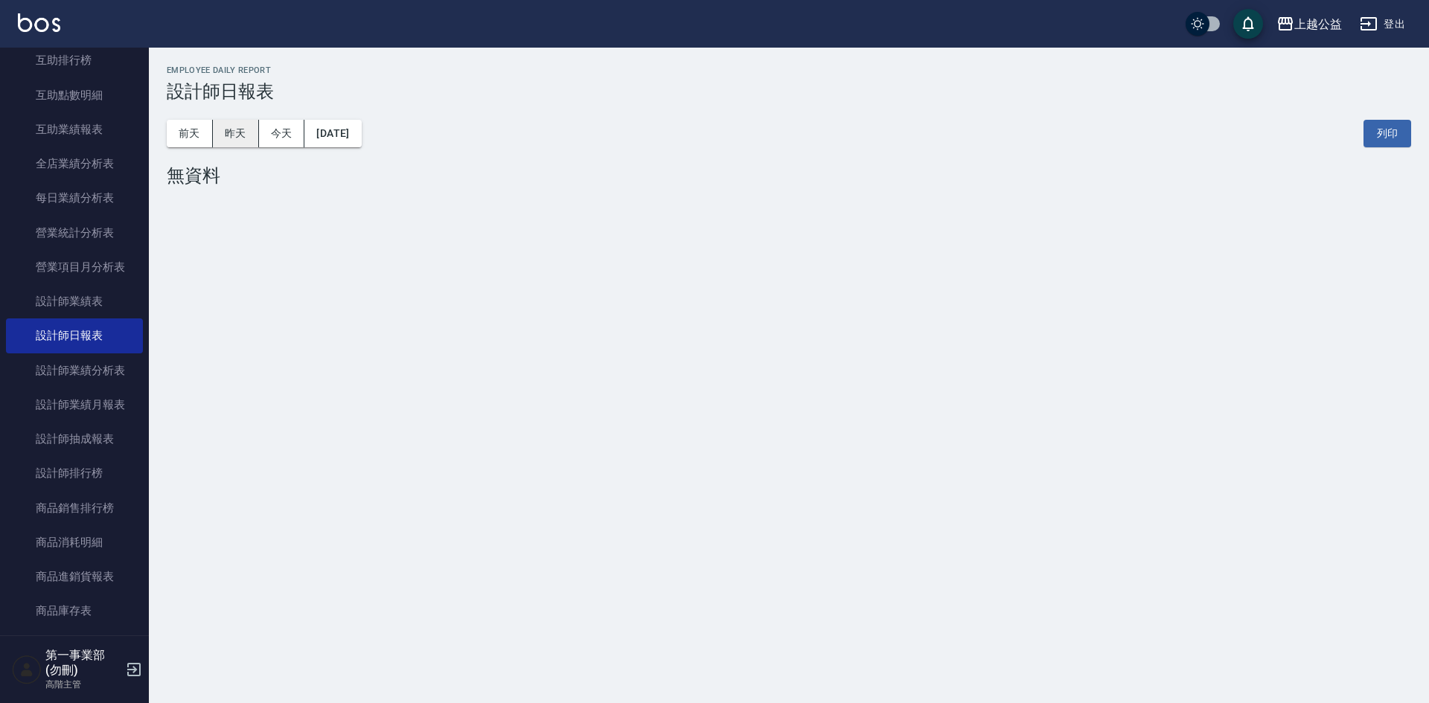
click at [231, 135] on button "昨天" at bounding box center [236, 134] width 46 height 28
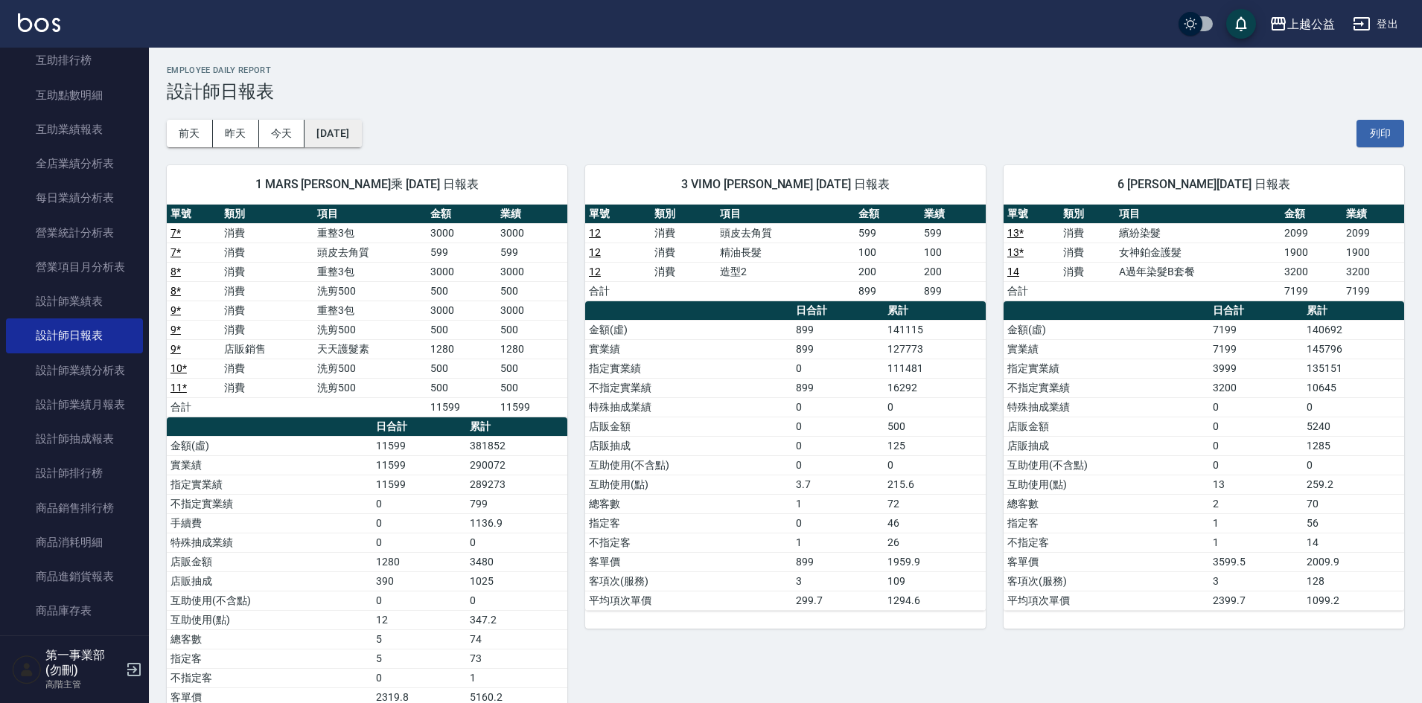
click at [333, 136] on button "[DATE]" at bounding box center [332, 134] width 57 height 28
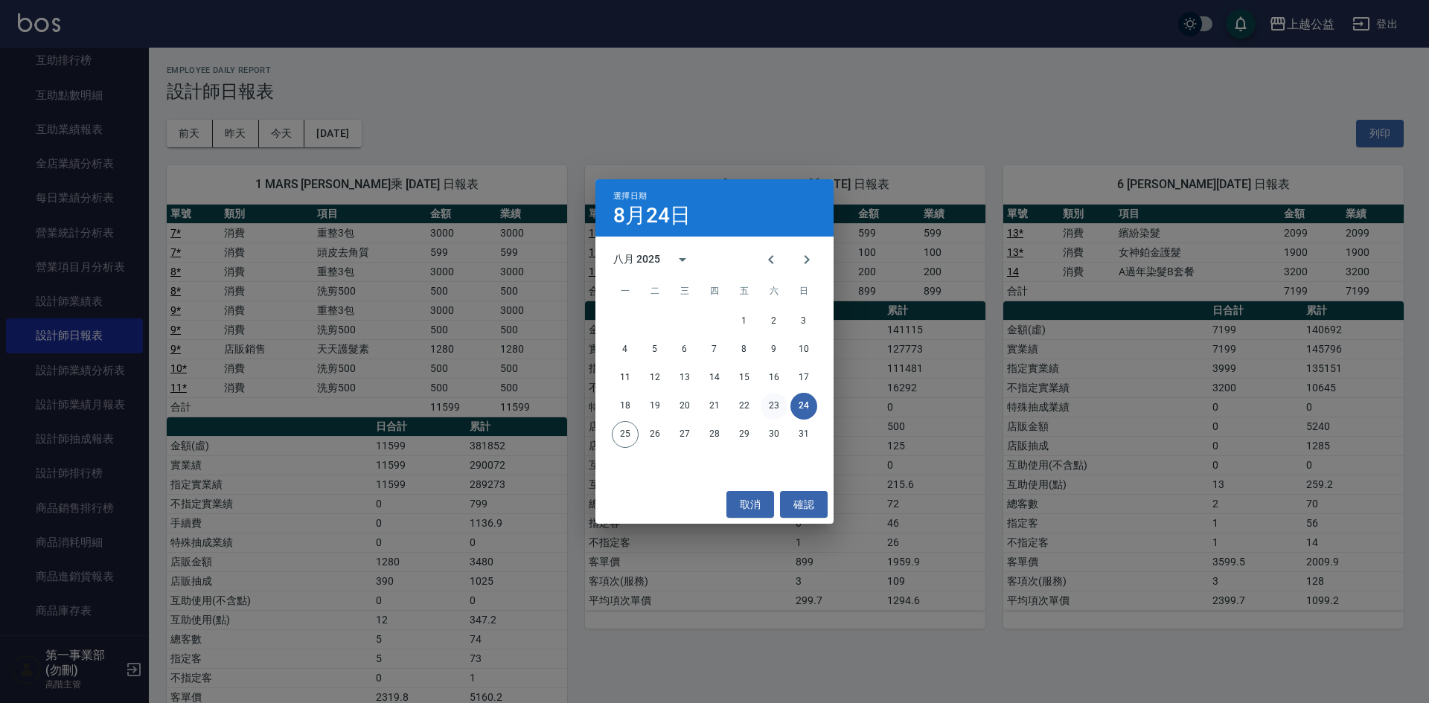
click at [779, 404] on button "23" at bounding box center [774, 406] width 27 height 27
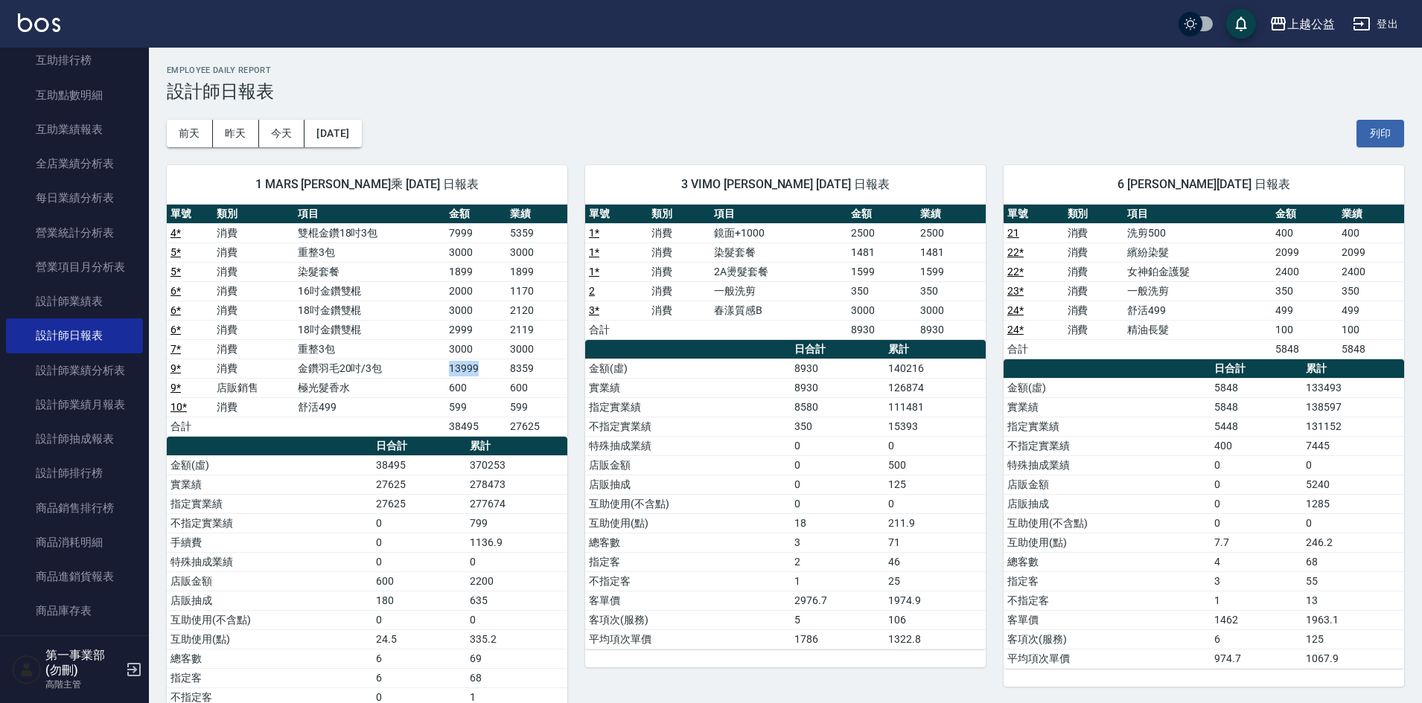
drag, startPoint x: 444, startPoint y: 366, endPoint x: 490, endPoint y: 371, distance: 45.6
click at [490, 371] on tr "9 * 消費 金鑽羽毛20吋/3包 13999 8359" at bounding box center [367, 368] width 400 height 19
click at [412, 366] on td "金鑽羽毛20吋/3包" at bounding box center [369, 368] width 151 height 19
click at [361, 135] on button "[DATE]" at bounding box center [332, 134] width 57 height 28
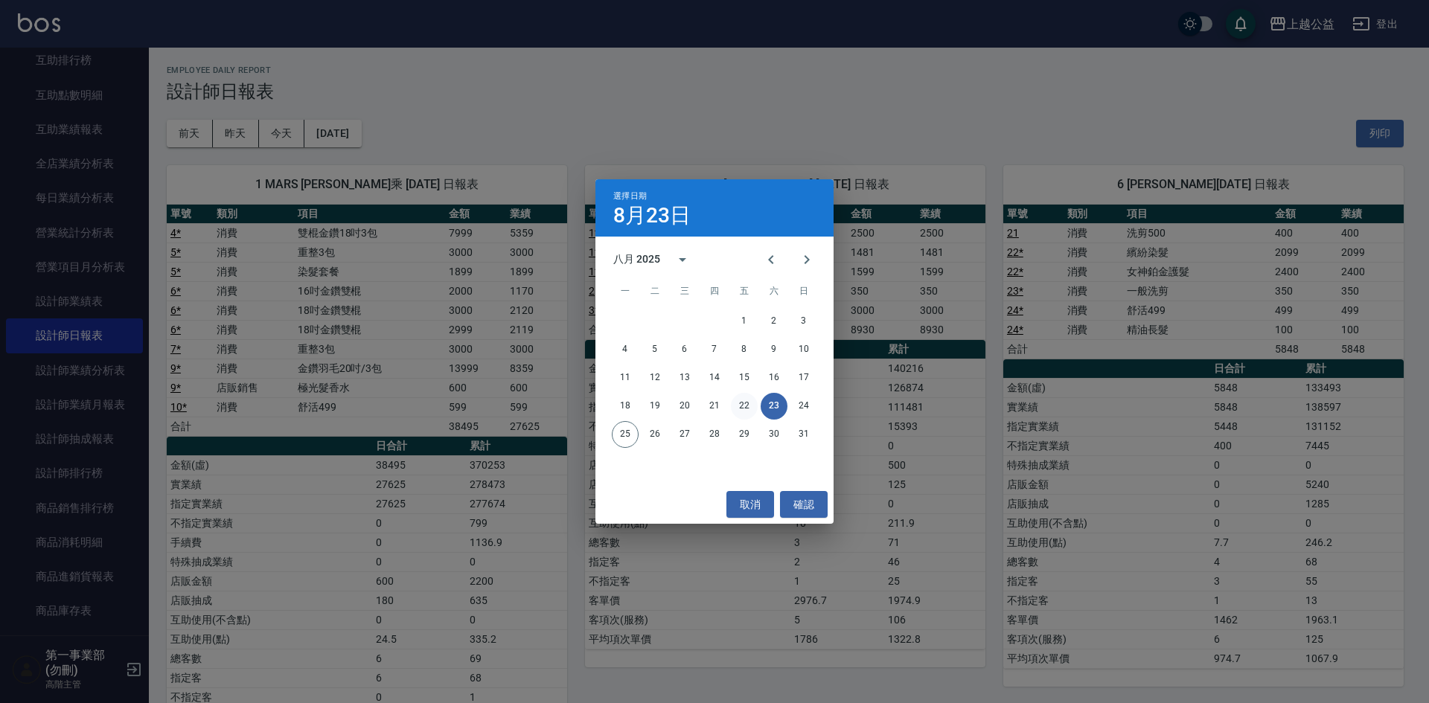
click at [745, 401] on button "22" at bounding box center [744, 406] width 27 height 27
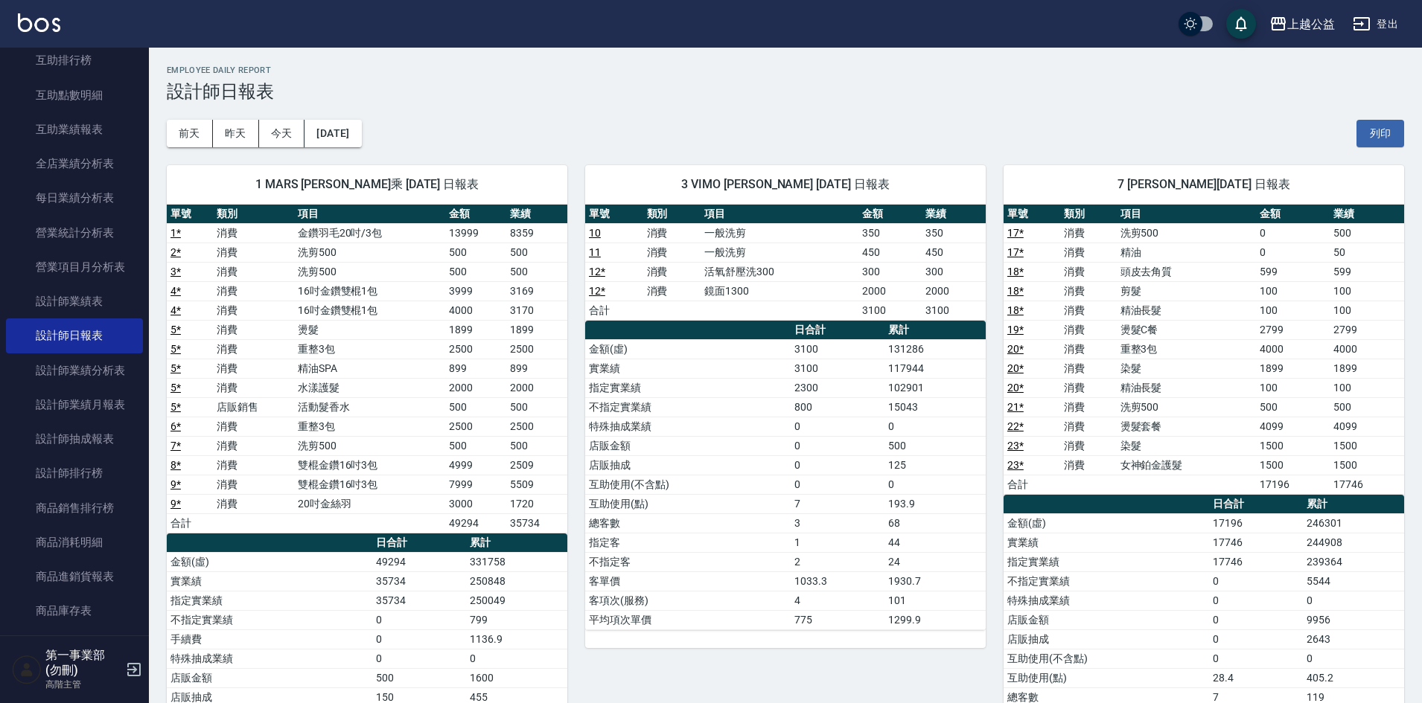
click at [492, 353] on td "2500" at bounding box center [475, 348] width 61 height 19
click at [179, 131] on button "前天" at bounding box center [190, 134] width 46 height 28
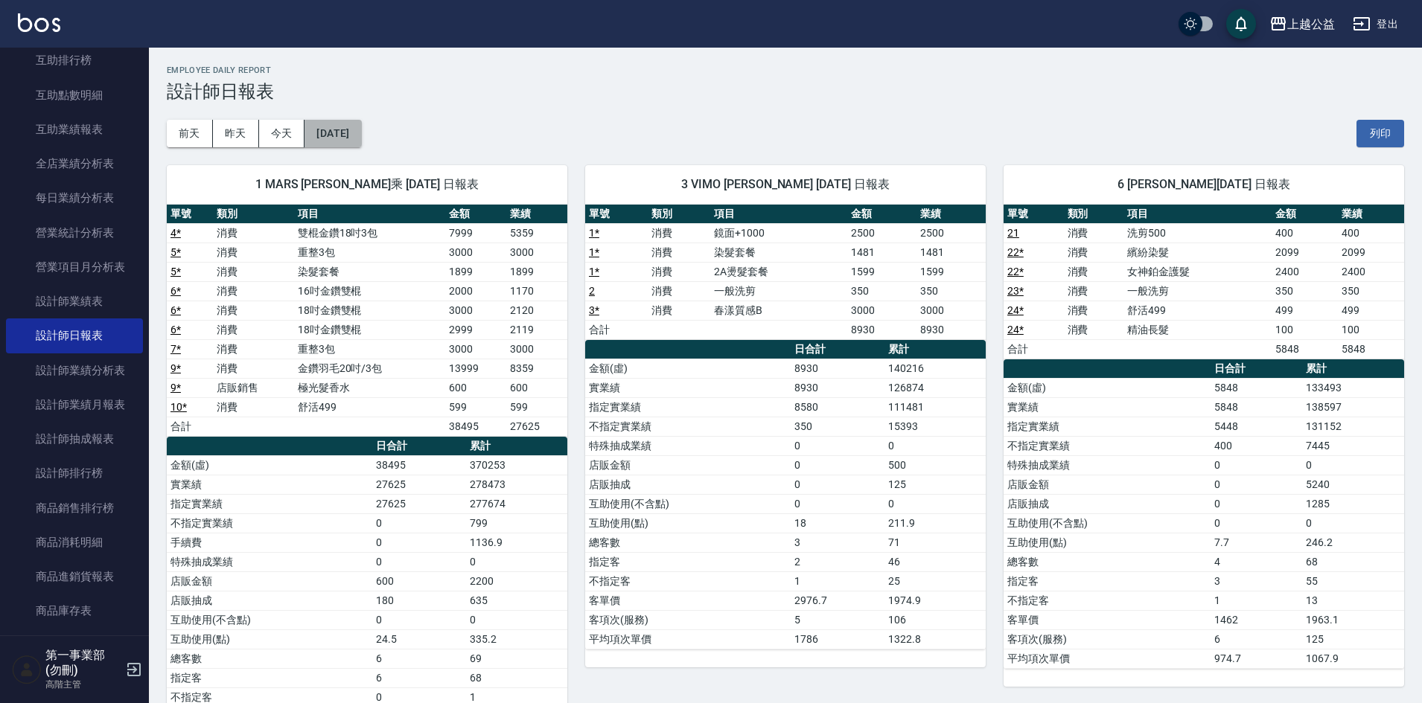
click at [353, 139] on button "[DATE]" at bounding box center [332, 134] width 57 height 28
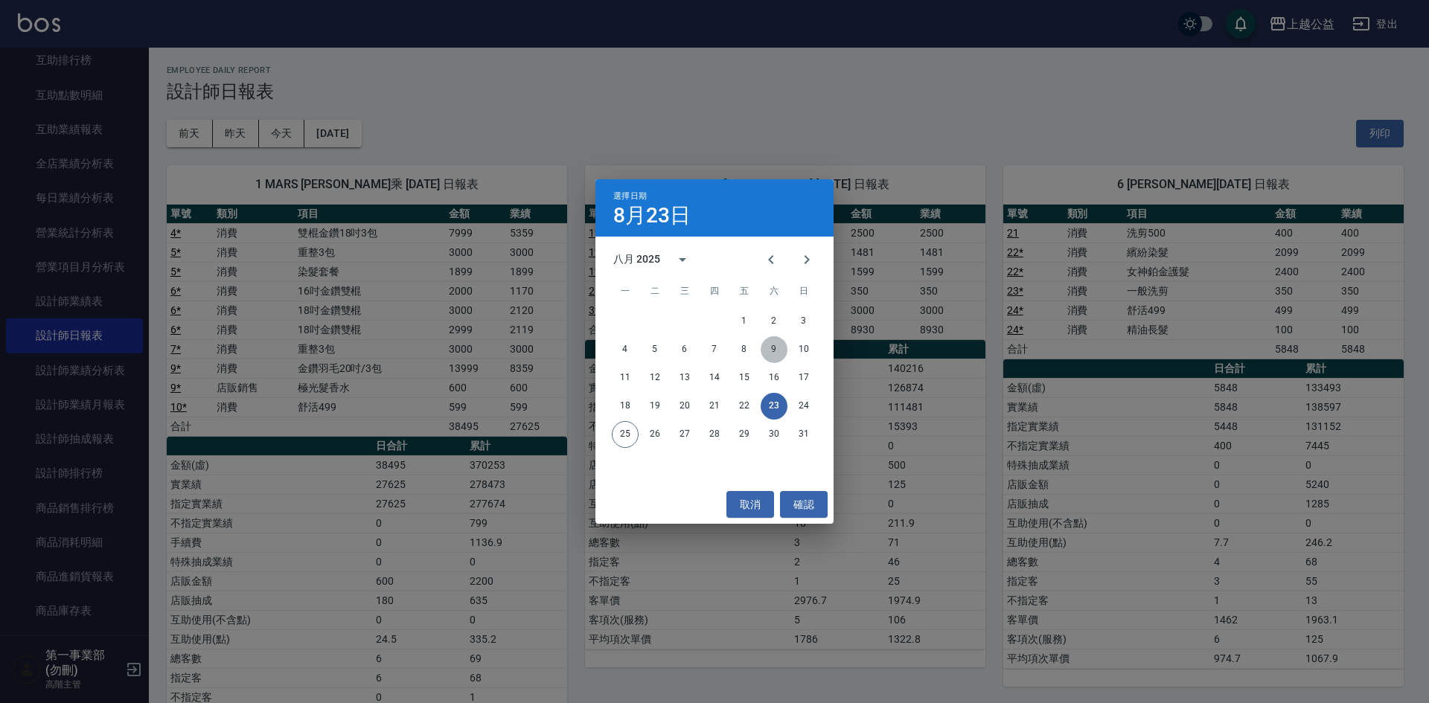
click at [782, 348] on button "9" at bounding box center [774, 349] width 27 height 27
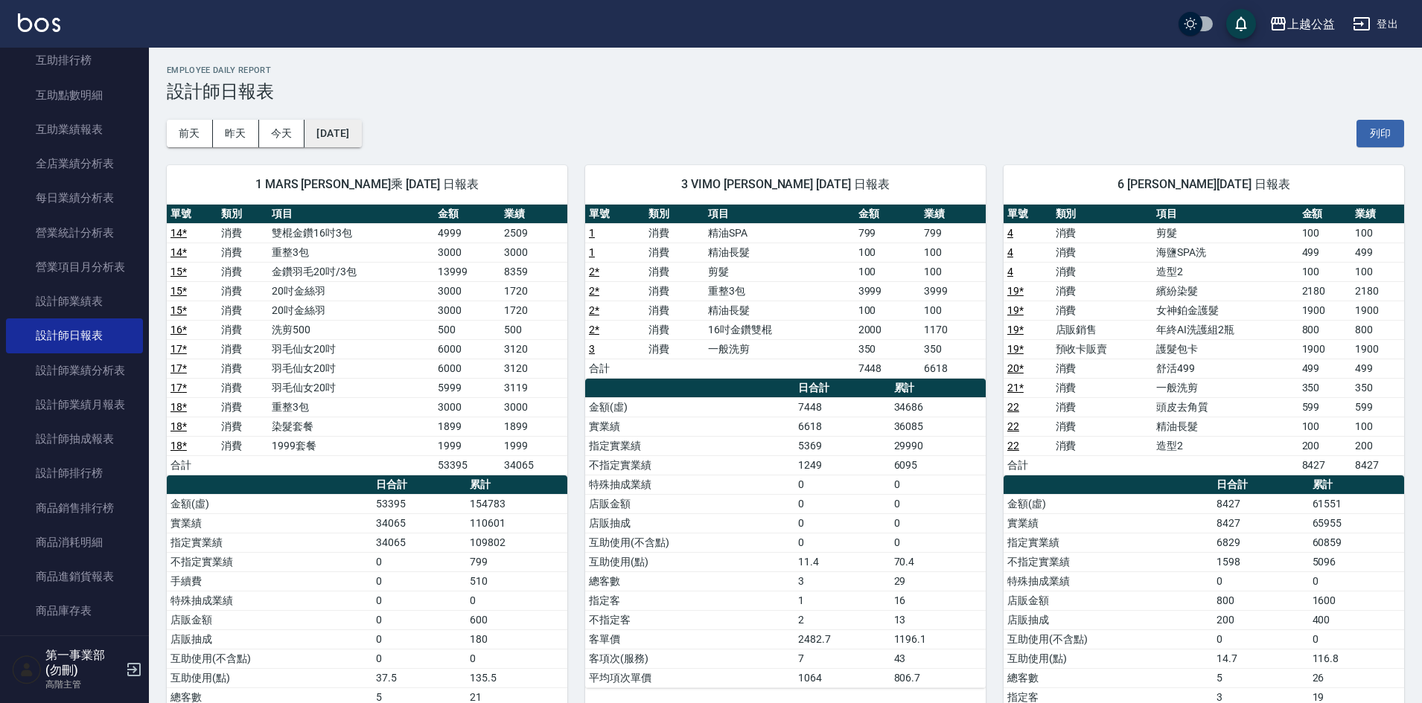
click at [334, 130] on button "[DATE]" at bounding box center [332, 134] width 57 height 28
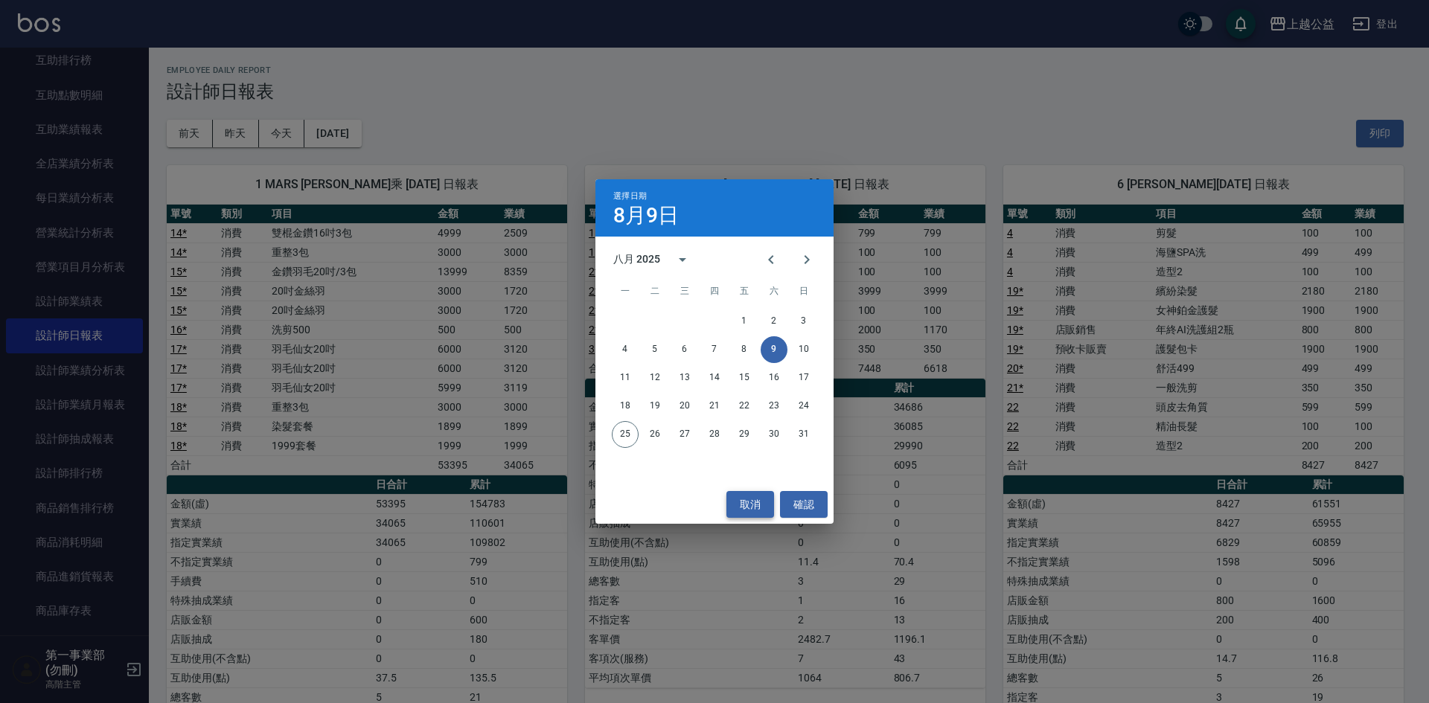
click at [747, 501] on button "取消" at bounding box center [751, 505] width 48 height 28
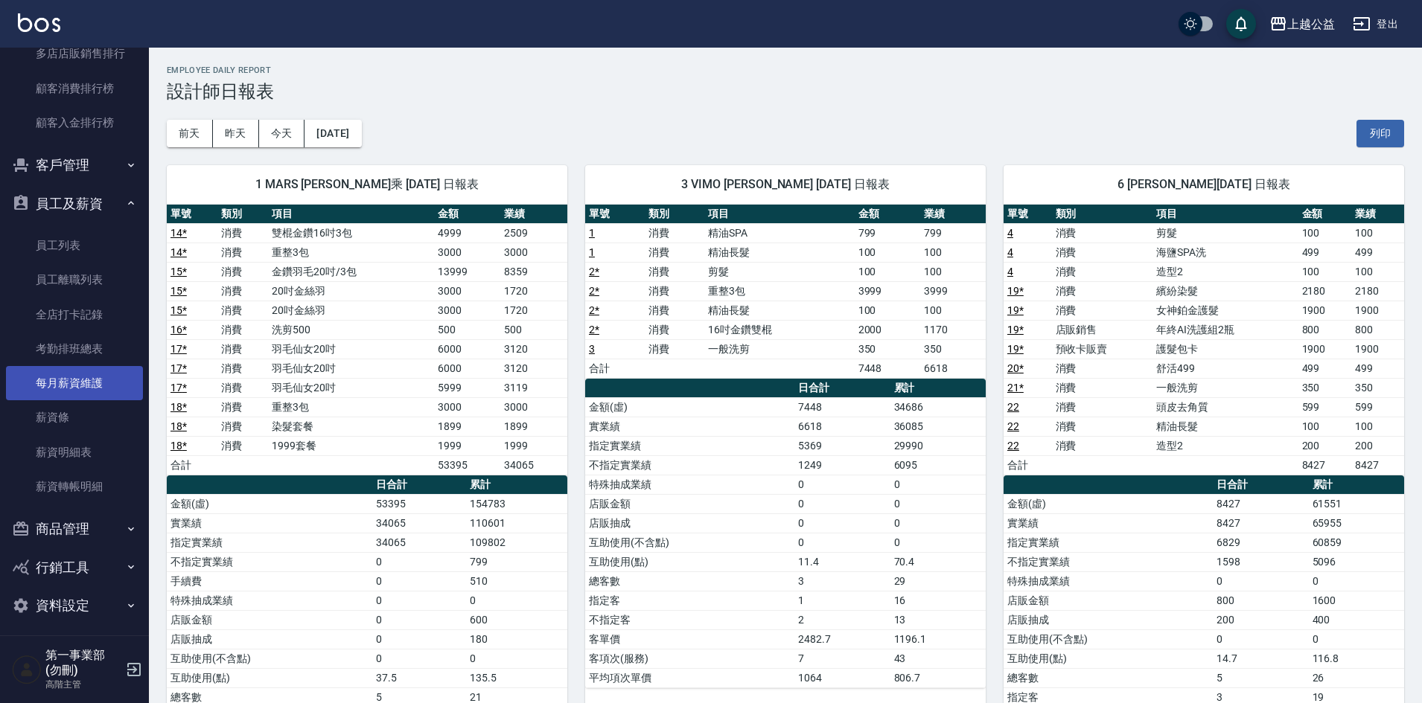
scroll to position [1488, 0]
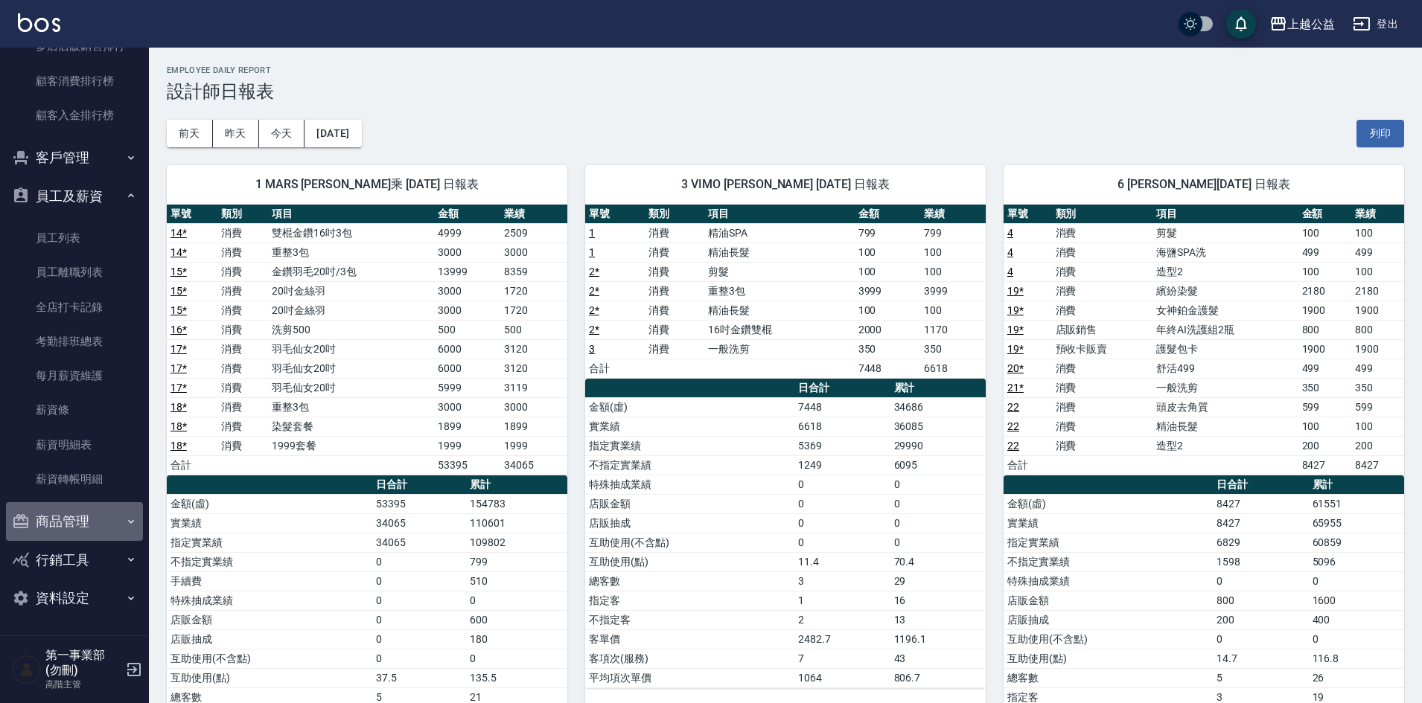
click at [75, 523] on button "商品管理" at bounding box center [74, 521] width 137 height 39
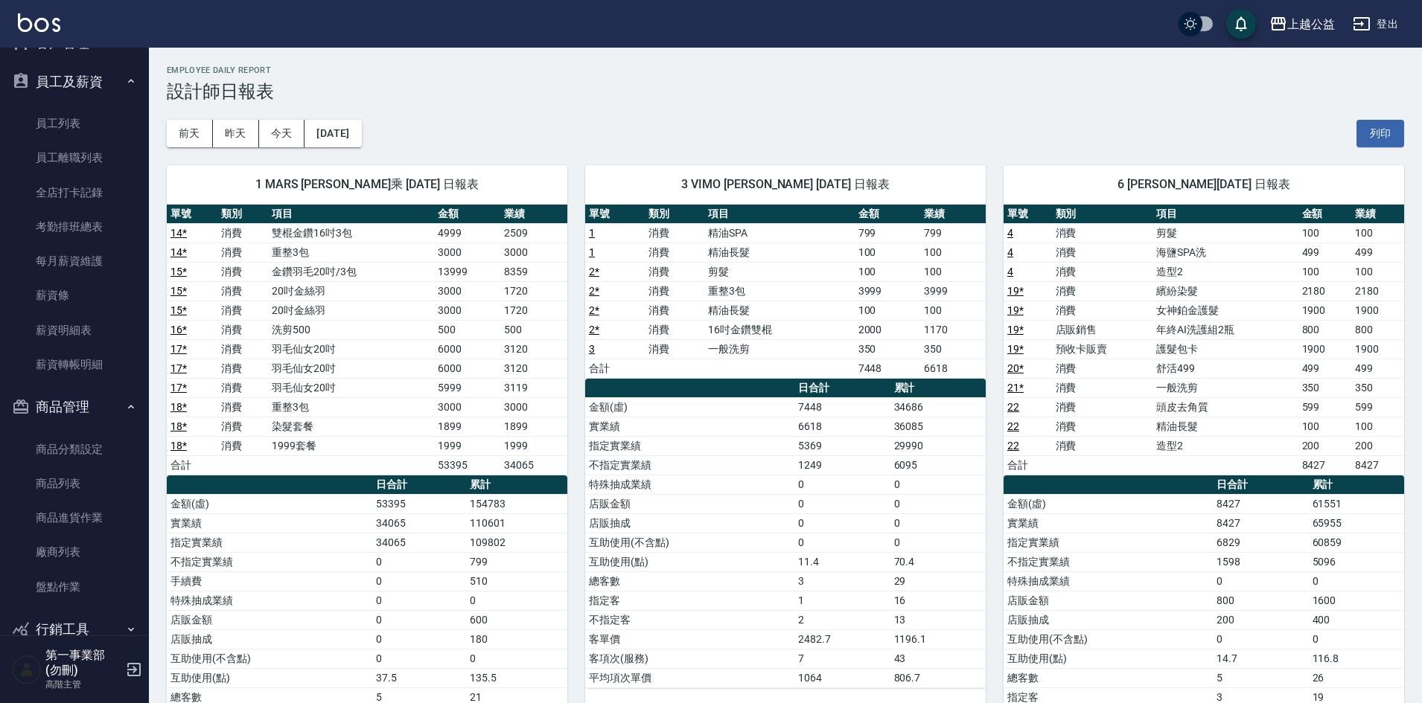
scroll to position [1637, 0]
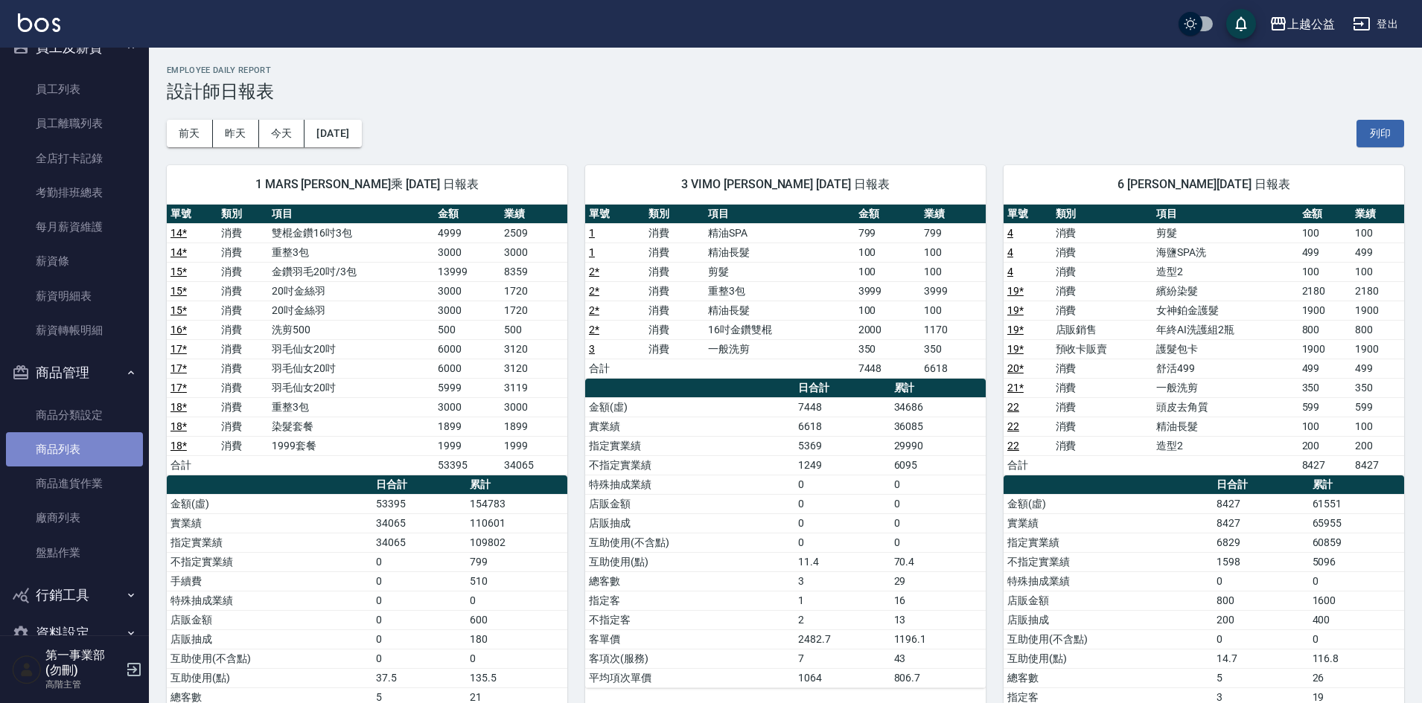
click at [91, 445] on link "商品列表" at bounding box center [74, 449] width 137 height 34
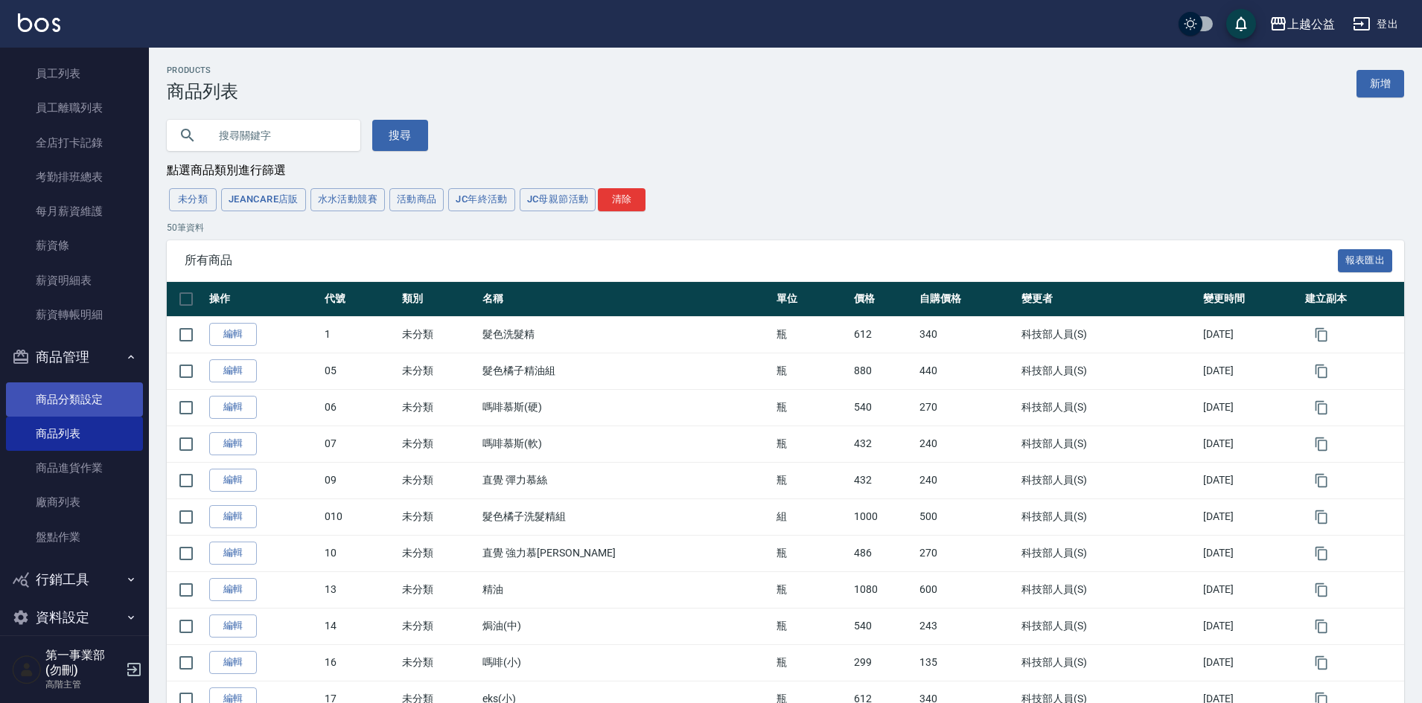
scroll to position [1672, 0]
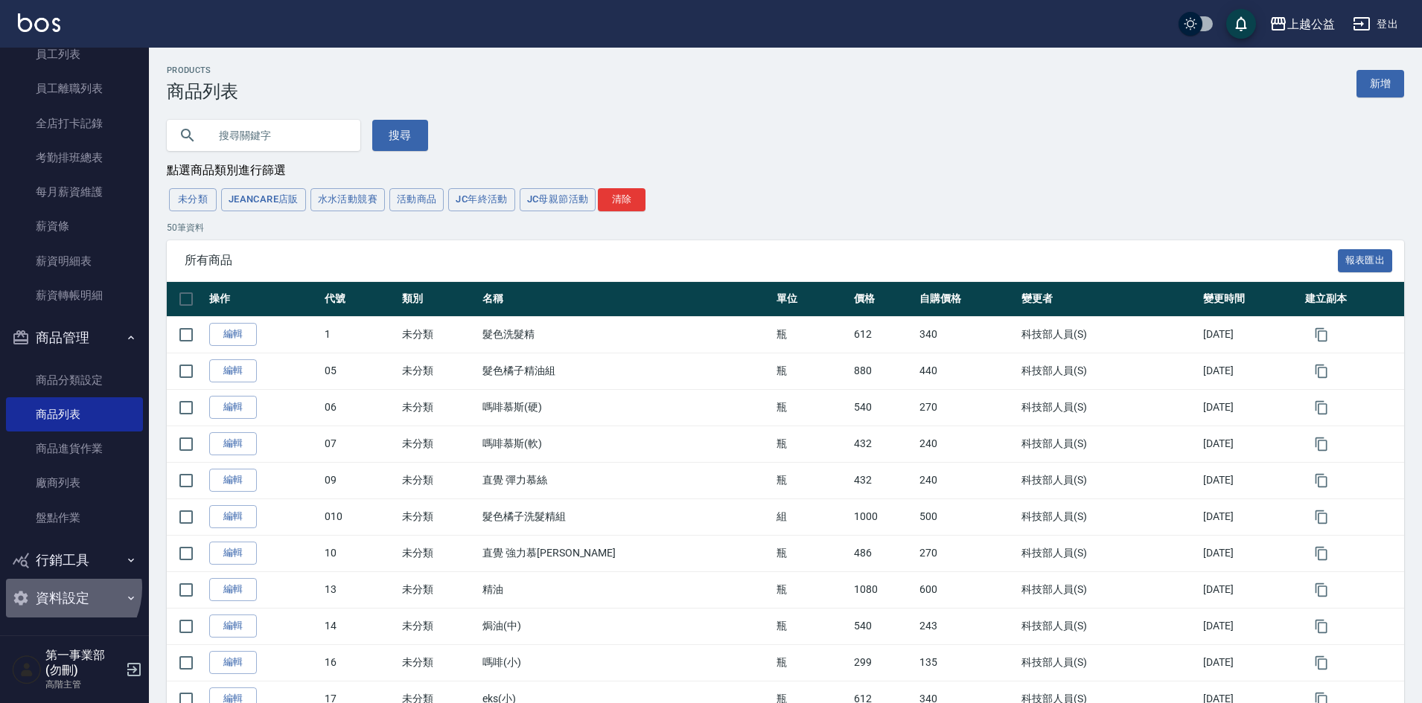
click at [59, 588] on button "資料設定" at bounding box center [74, 598] width 137 height 39
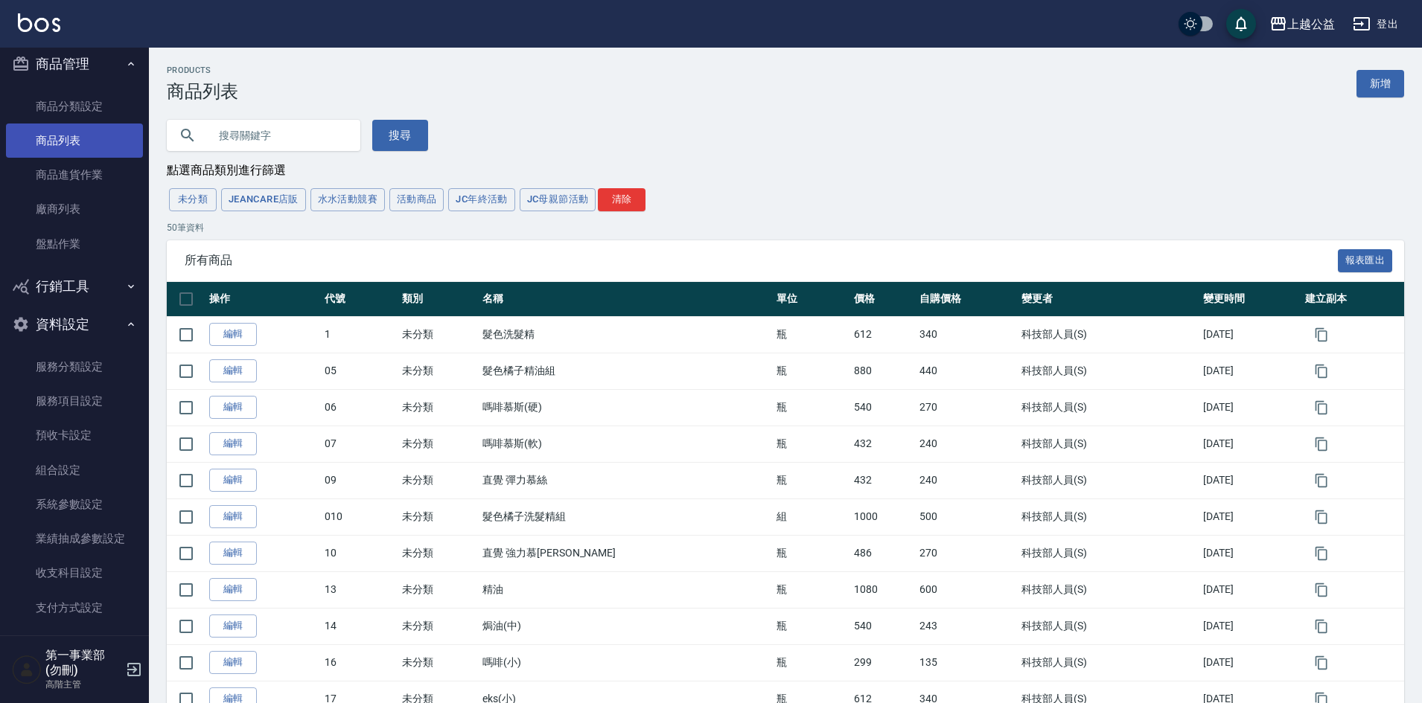
scroll to position [1970, 0]
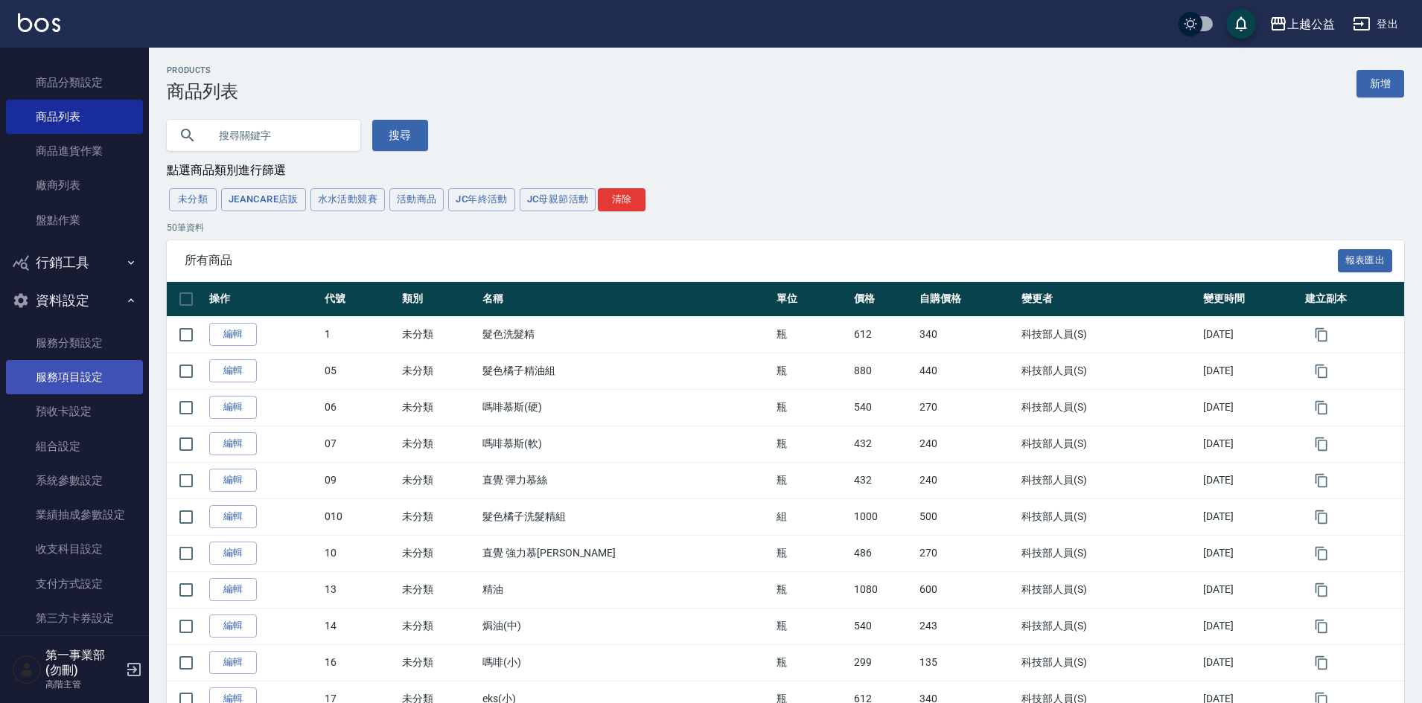
click at [80, 375] on link "服務項目設定" at bounding box center [74, 377] width 137 height 34
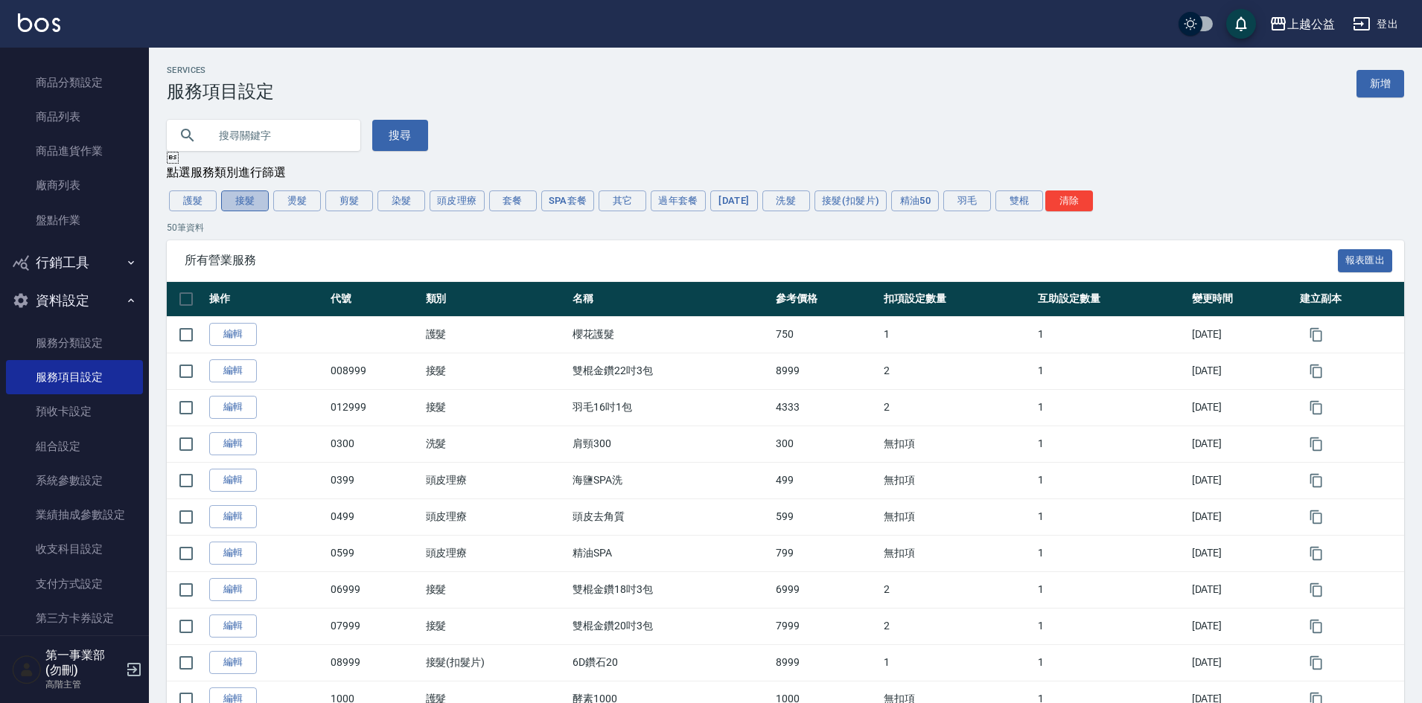
click at [244, 198] on button "接髮" at bounding box center [245, 201] width 48 height 21
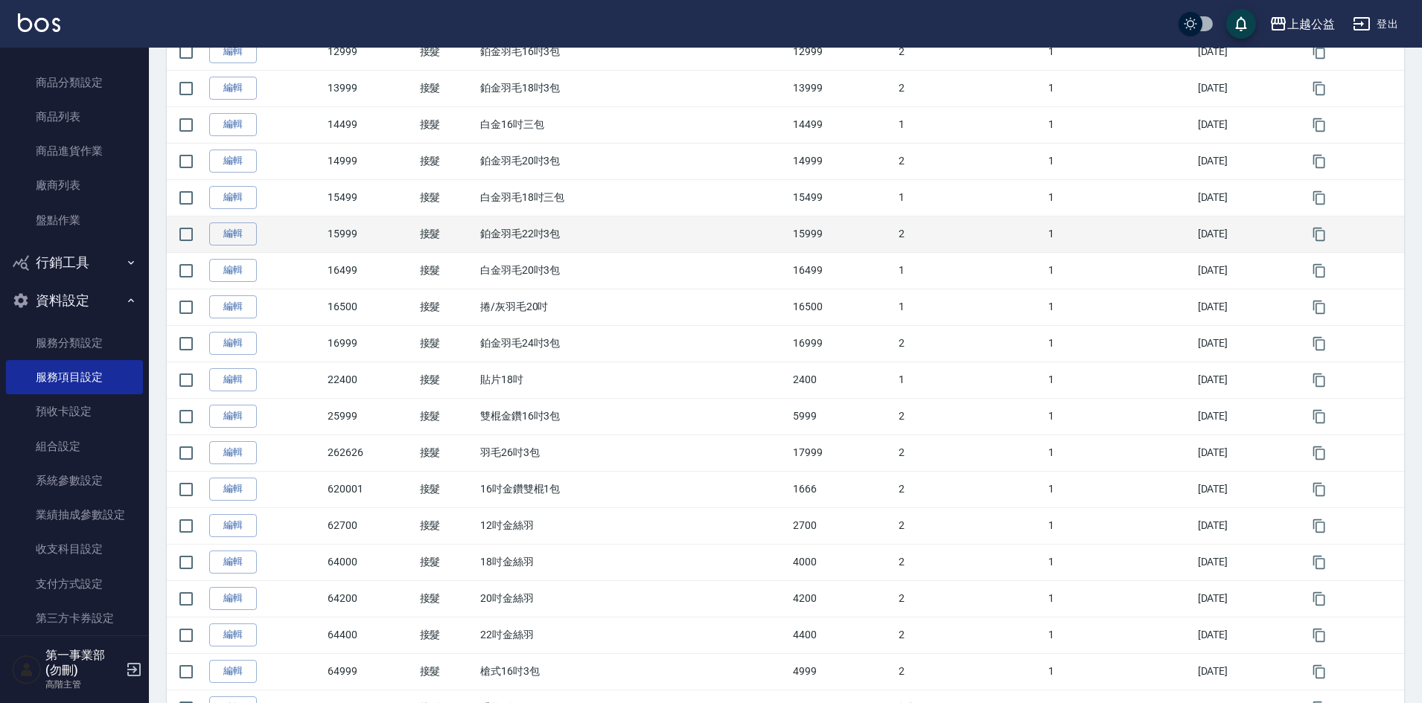
scroll to position [521, 0]
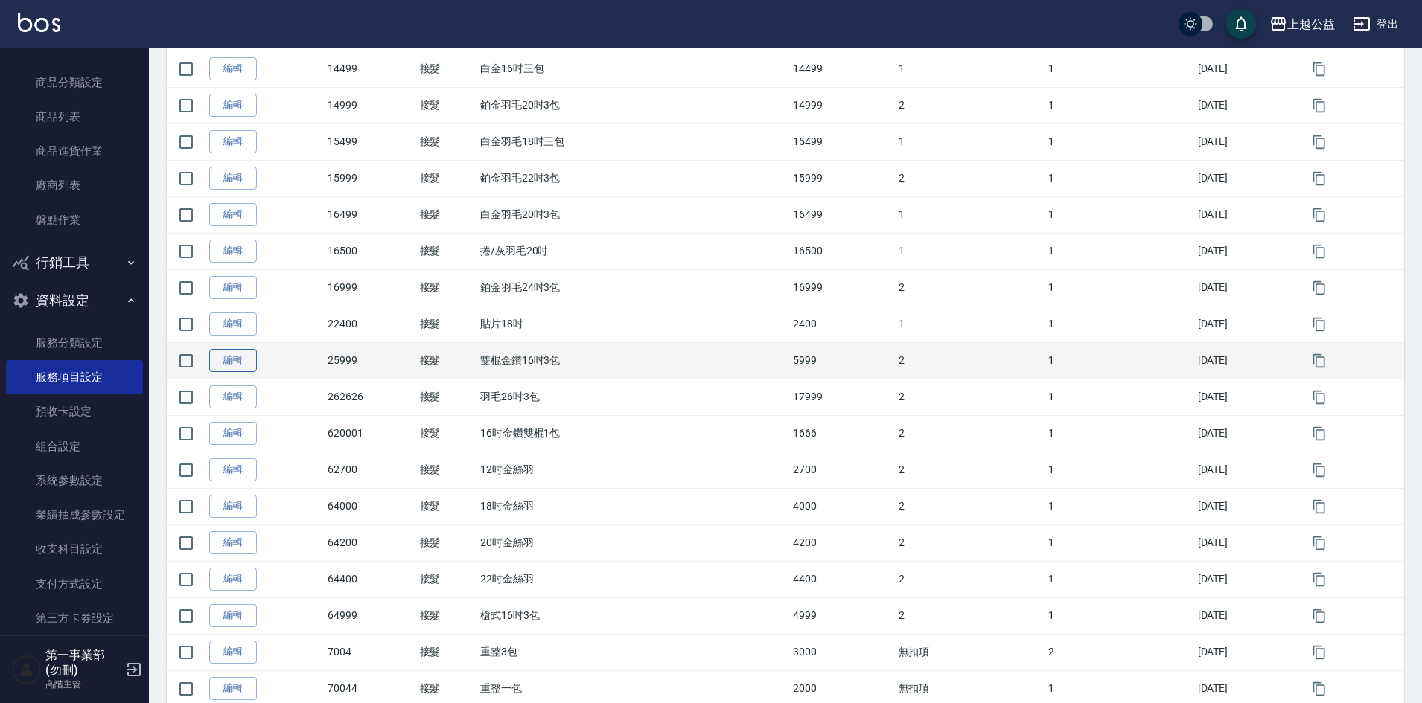
click at [244, 364] on link "編輯" at bounding box center [233, 360] width 48 height 23
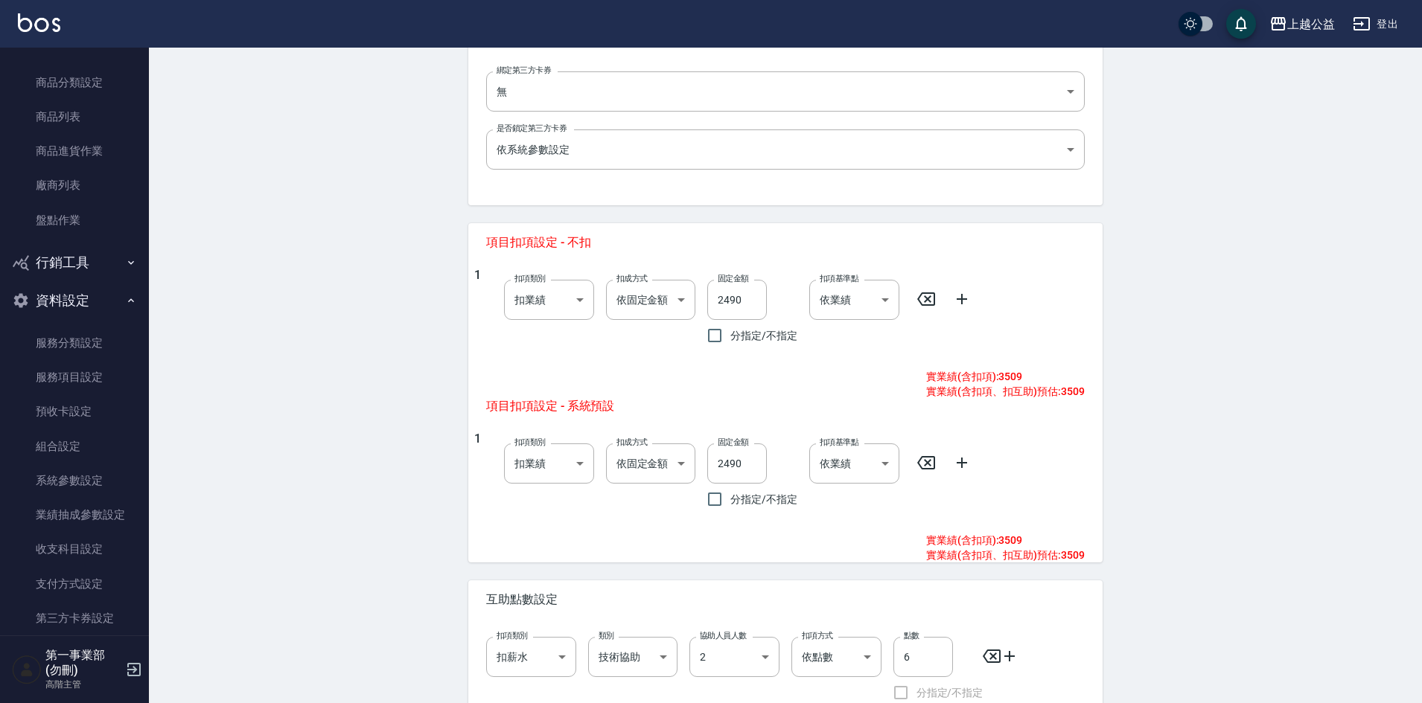
scroll to position [447, 0]
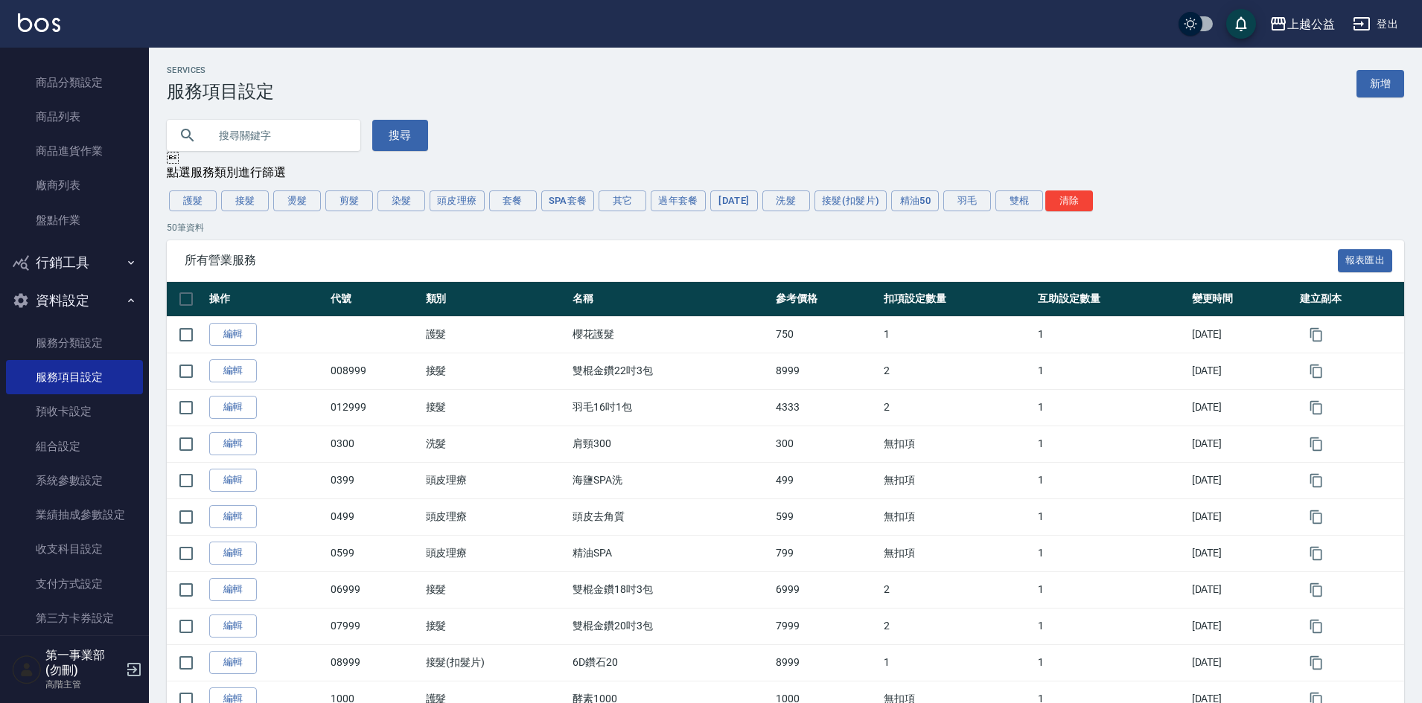
click at [1280, 170] on div "點選服務類別進行篩選" at bounding box center [785, 173] width 1237 height 16
click at [703, 80] on div "Services 服務項目設定 新增" at bounding box center [785, 84] width 1237 height 36
drag, startPoint x: 1219, startPoint y: 150, endPoint x: 1329, endPoint y: 12, distance: 176.9
click at [1220, 149] on div "搜尋" at bounding box center [776, 126] width 1255 height 49
